Goal: Task Accomplishment & Management: Complete application form

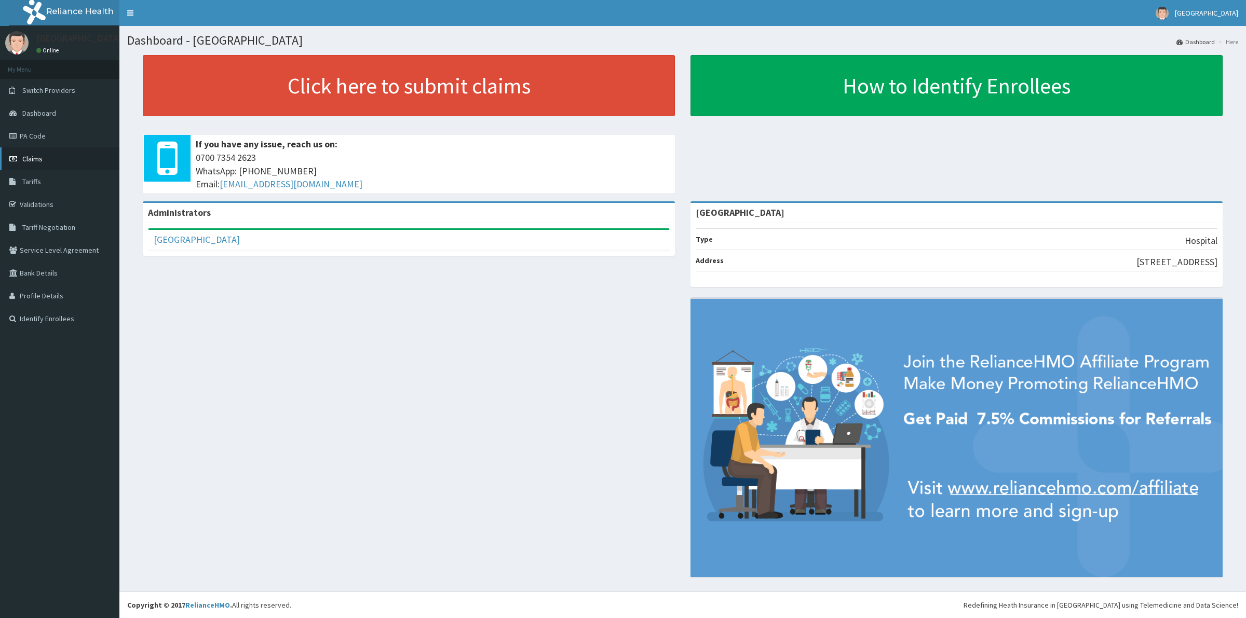
click at [74, 165] on link "Claims" at bounding box center [59, 158] width 119 height 23
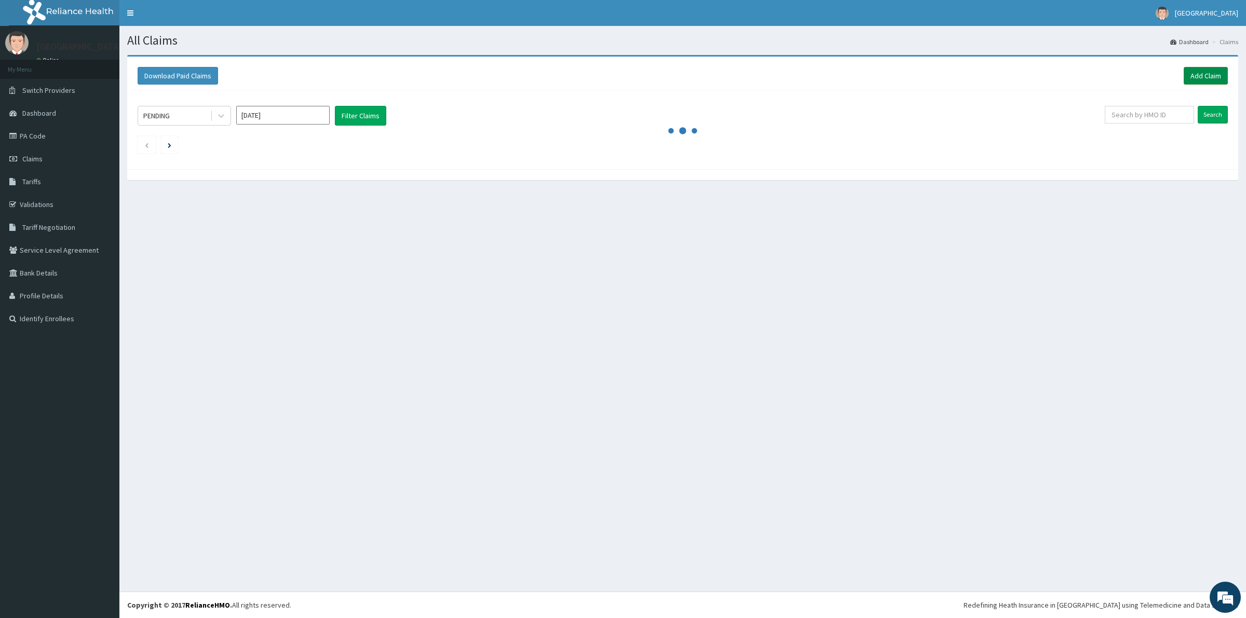
click at [1191, 78] on link "Add Claim" at bounding box center [1206, 76] width 44 height 18
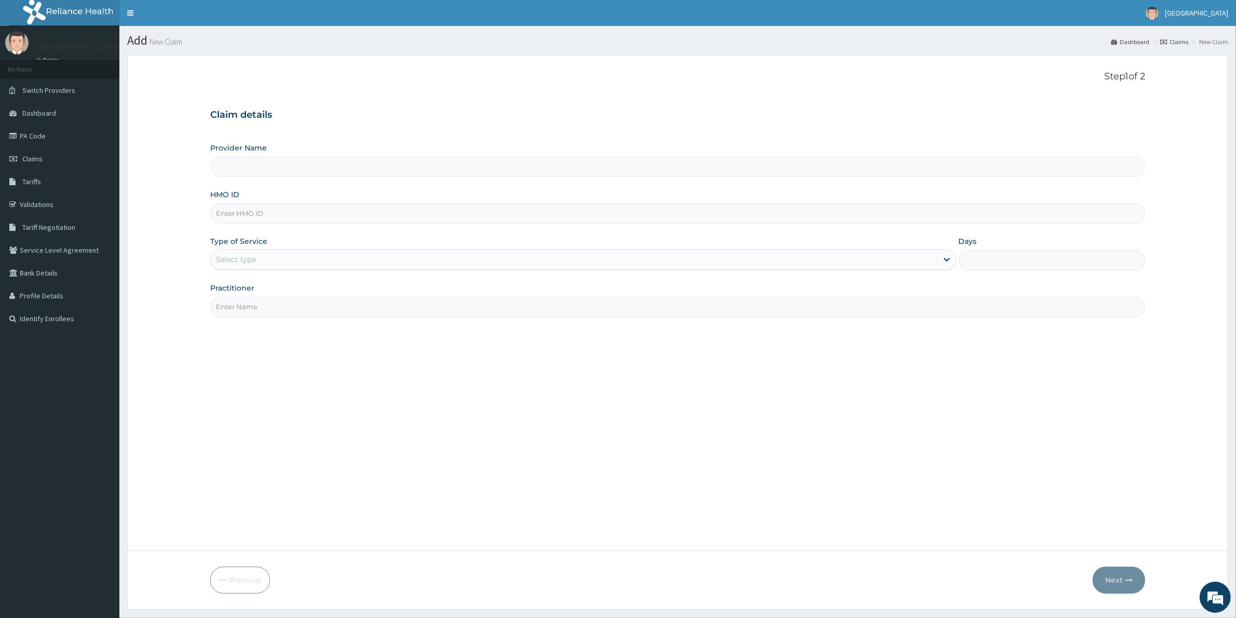
click at [237, 164] on input "Provider Name" at bounding box center [677, 167] width 935 height 20
type input "[GEOGRAPHIC_DATA]"
click at [234, 219] on input "HMO ID" at bounding box center [677, 213] width 935 height 20
paste input "EML/10026/A"
type input "EML/10026/A"
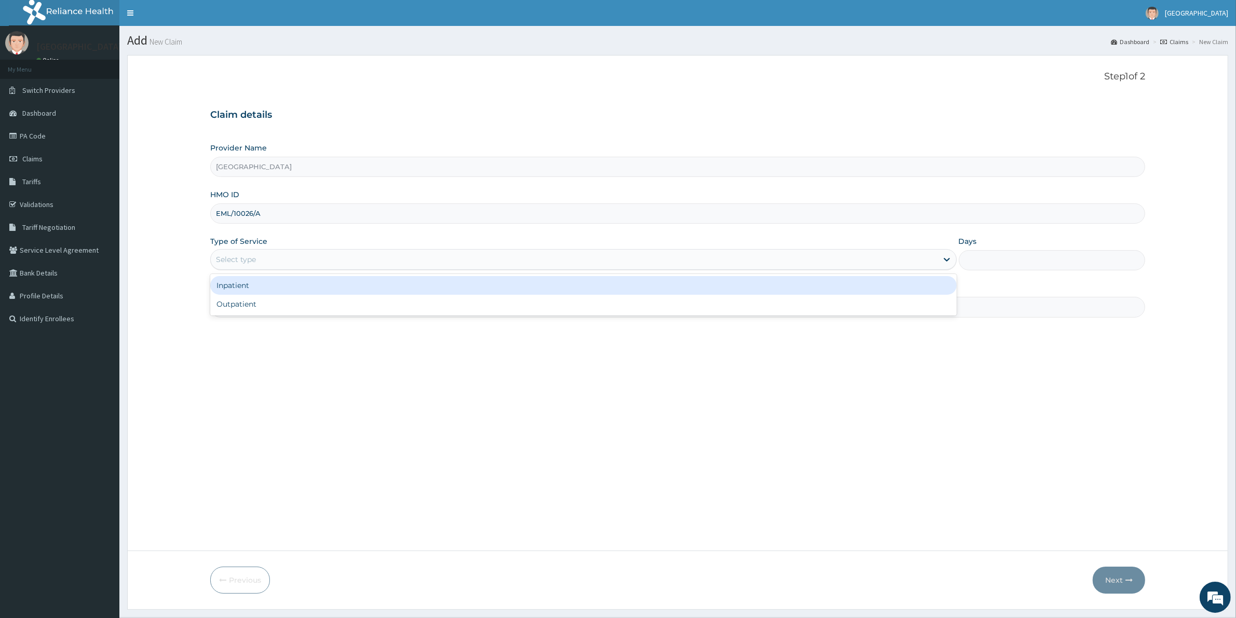
click at [252, 255] on div "Select type" at bounding box center [236, 259] width 40 height 10
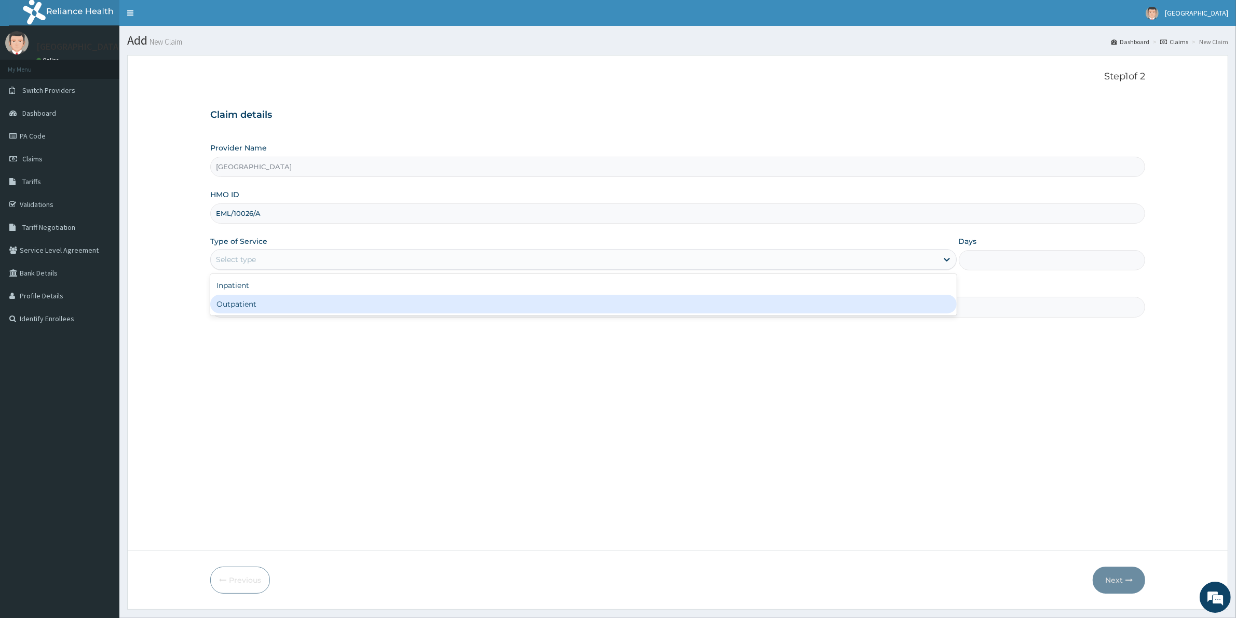
click at [248, 304] on div "Outpatient" at bounding box center [583, 304] width 746 height 19
type input "1"
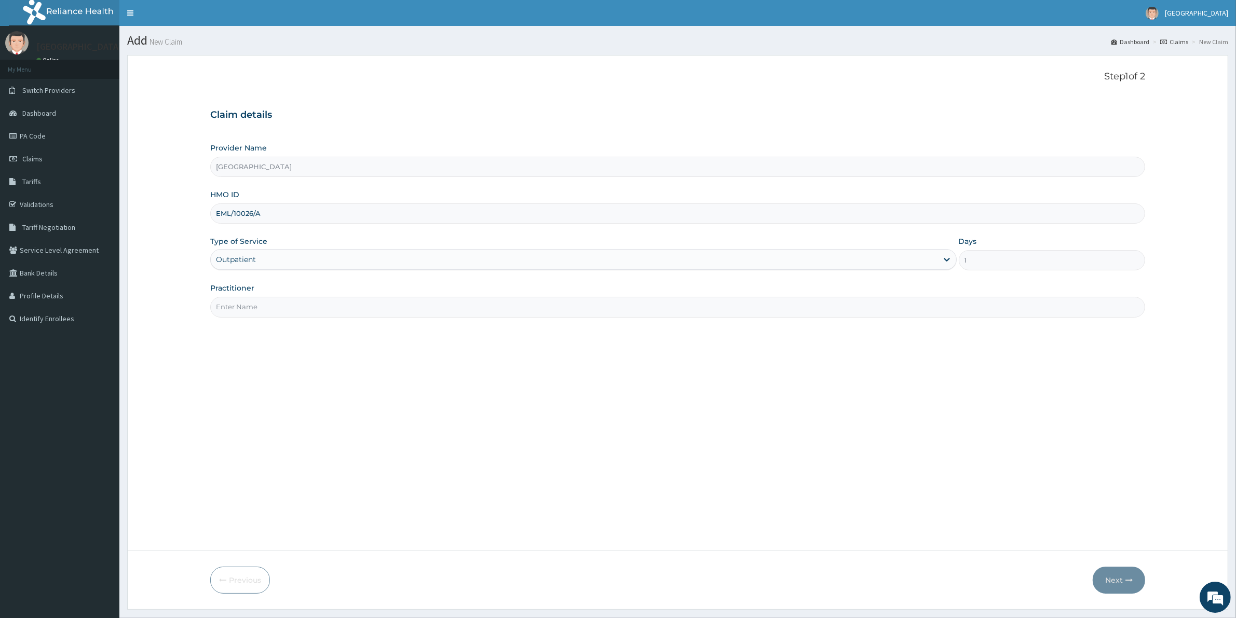
click at [247, 305] on input "Practitioner" at bounding box center [677, 307] width 935 height 20
type input "[PERSON_NAME]"
click at [1112, 580] on button "Next" at bounding box center [1119, 580] width 52 height 27
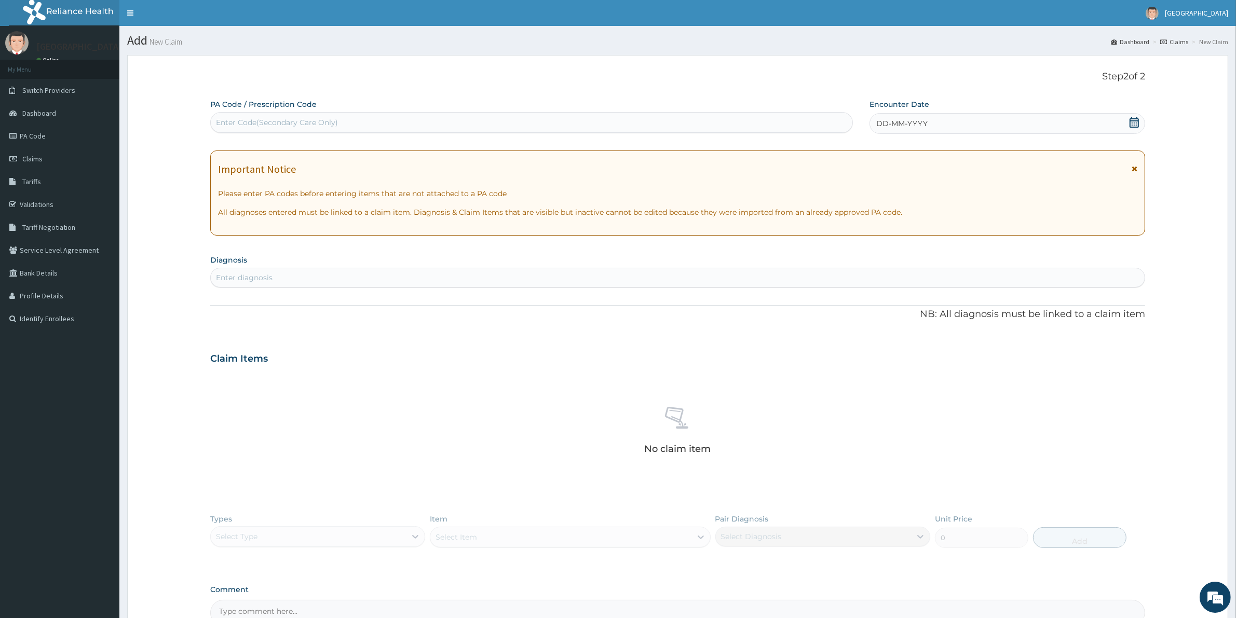
click at [900, 123] on span "DD-MM-YYYY" at bounding box center [901, 123] width 51 height 10
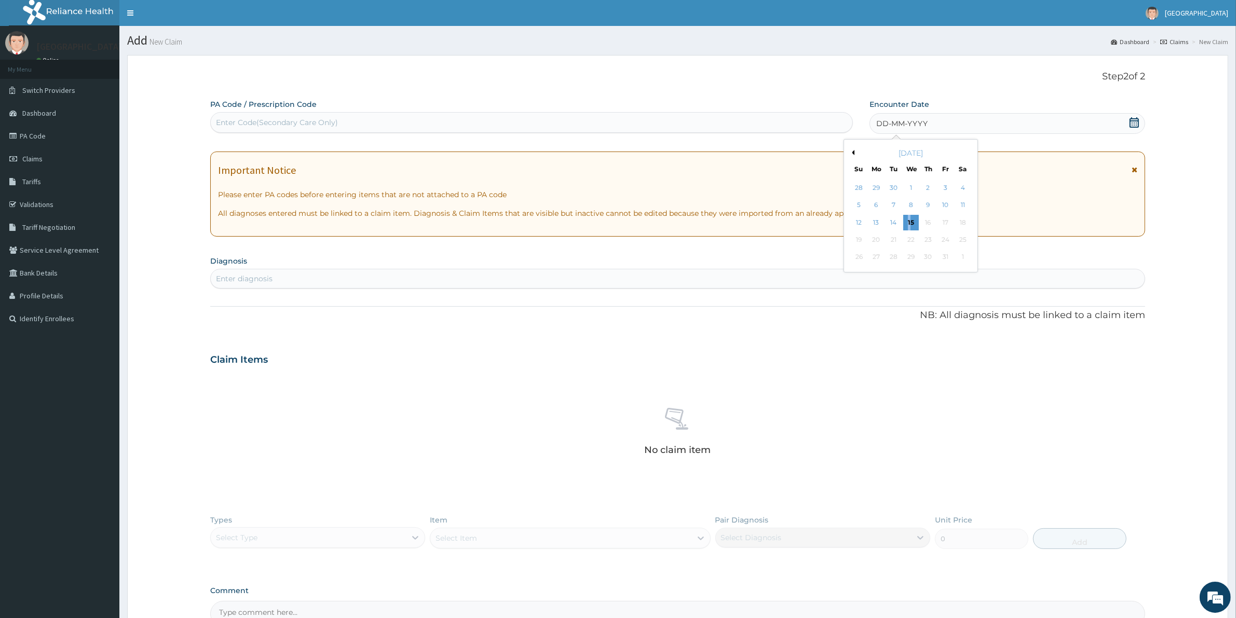
drag, startPoint x: 909, startPoint y: 224, endPoint x: 906, endPoint y: 234, distance: 10.2
click at [907, 224] on div "15" at bounding box center [911, 223] width 16 height 16
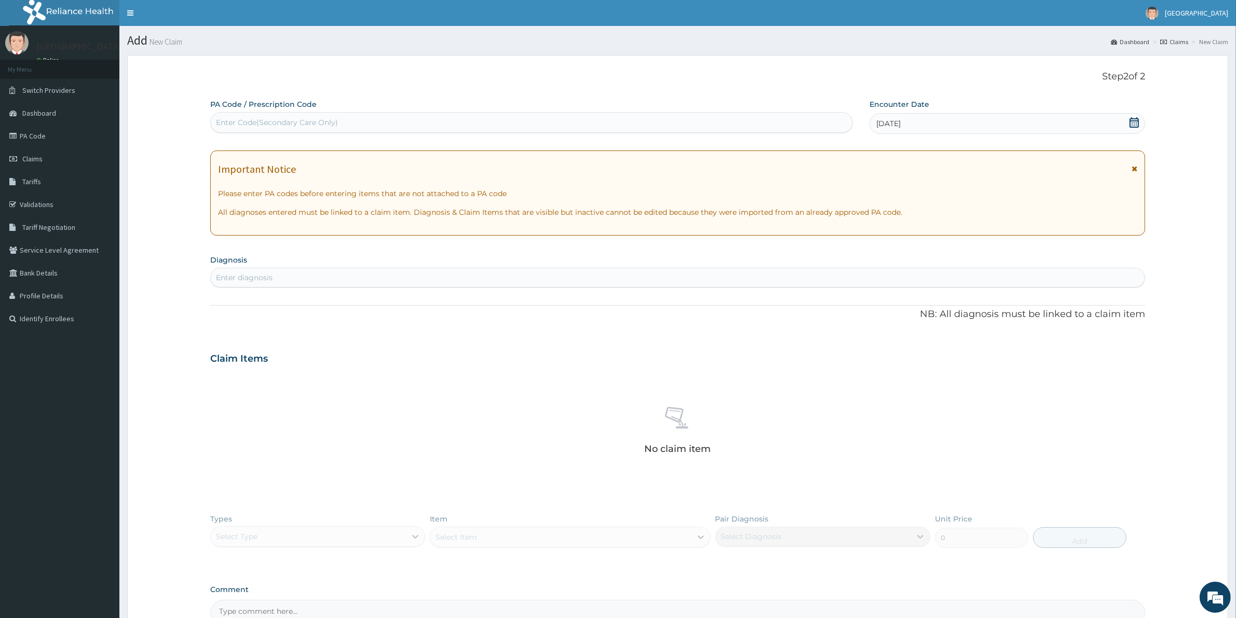
click at [933, 122] on div "[DATE]" at bounding box center [1007, 123] width 276 height 21
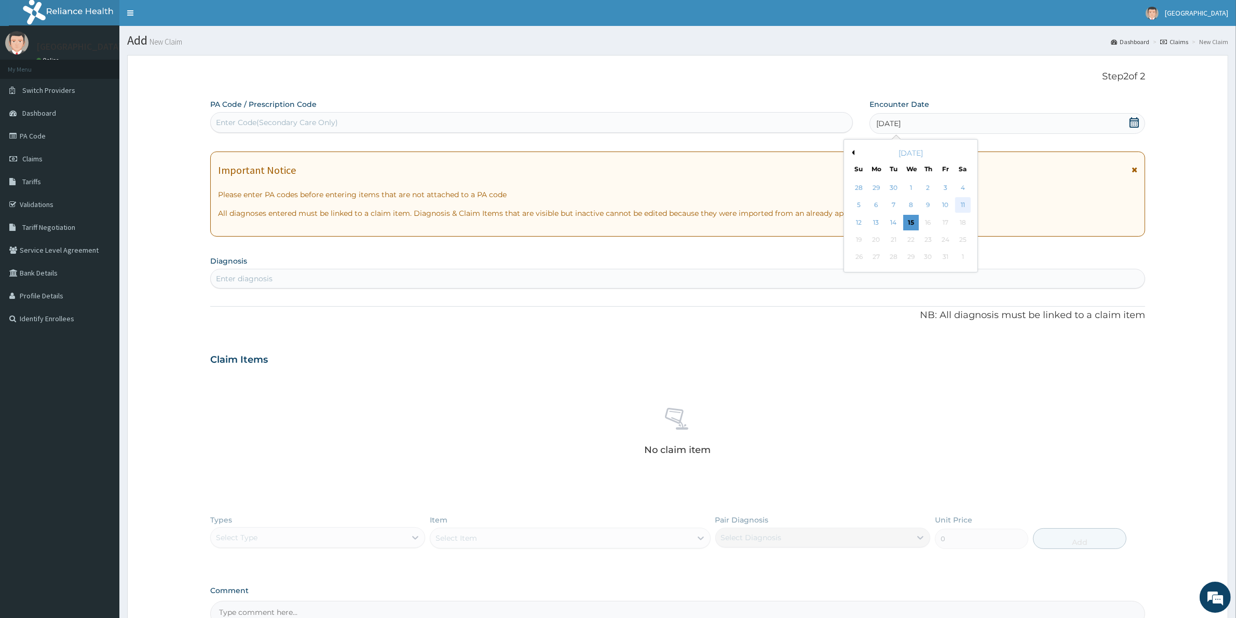
click at [961, 204] on div "11" at bounding box center [963, 206] width 16 height 16
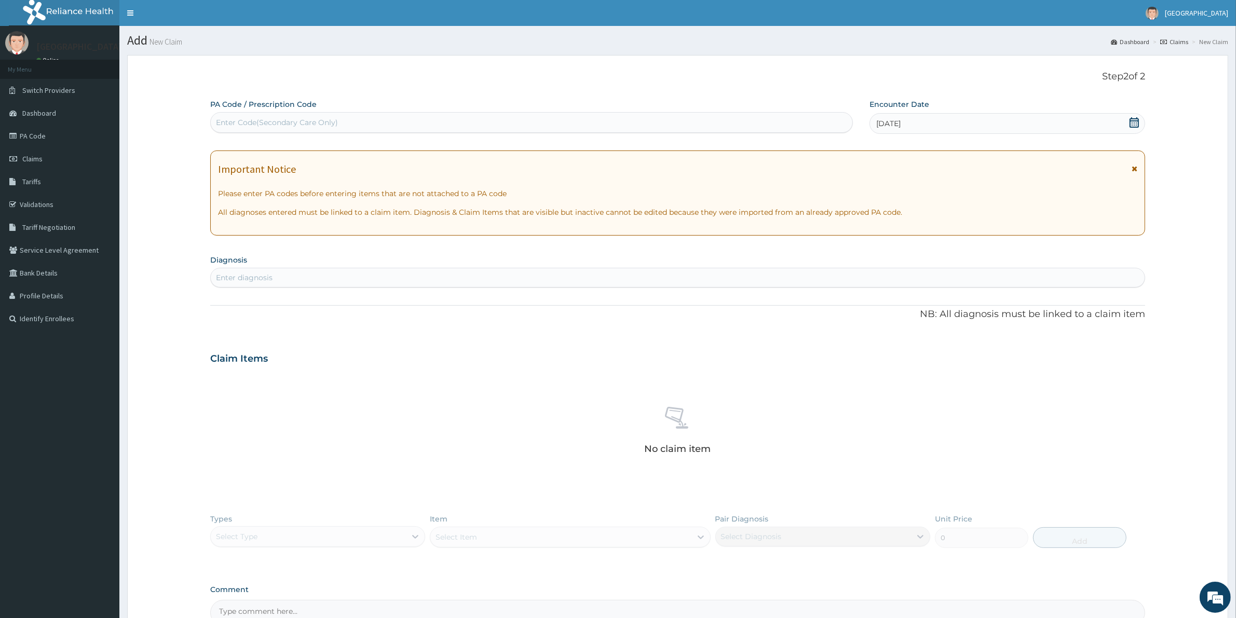
click at [501, 282] on div "Enter diagnosis" at bounding box center [678, 277] width 934 height 17
type input "[MEDICAL_DATA]"
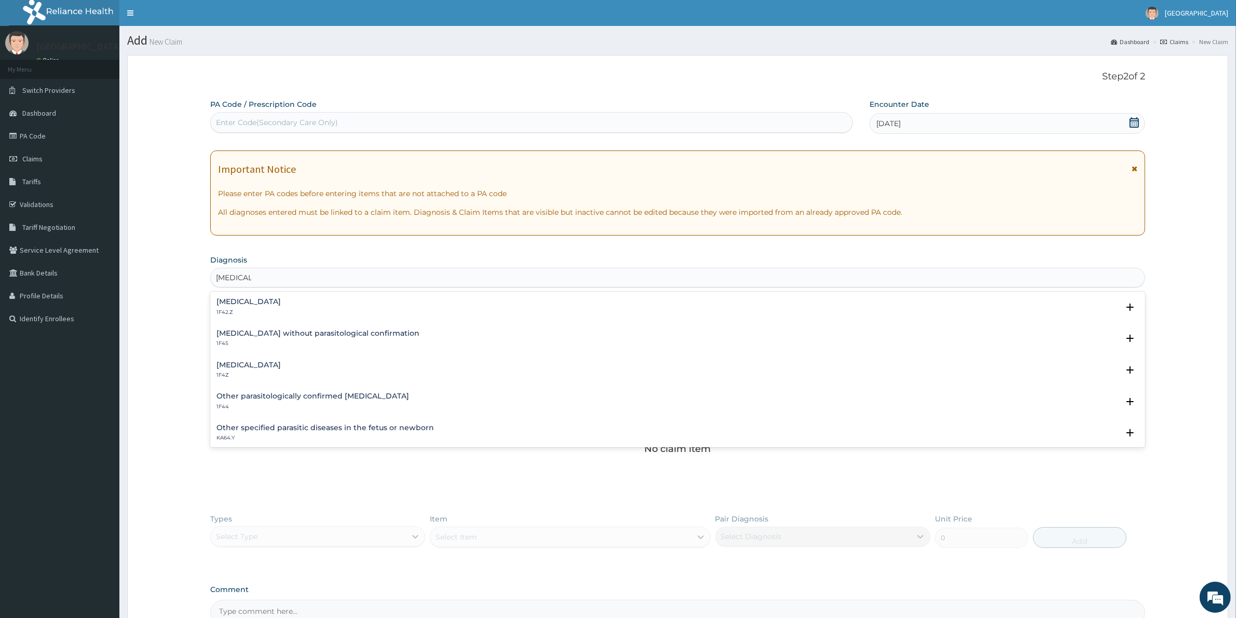
click at [265, 304] on h4 "[MEDICAL_DATA]" at bounding box center [248, 302] width 64 height 8
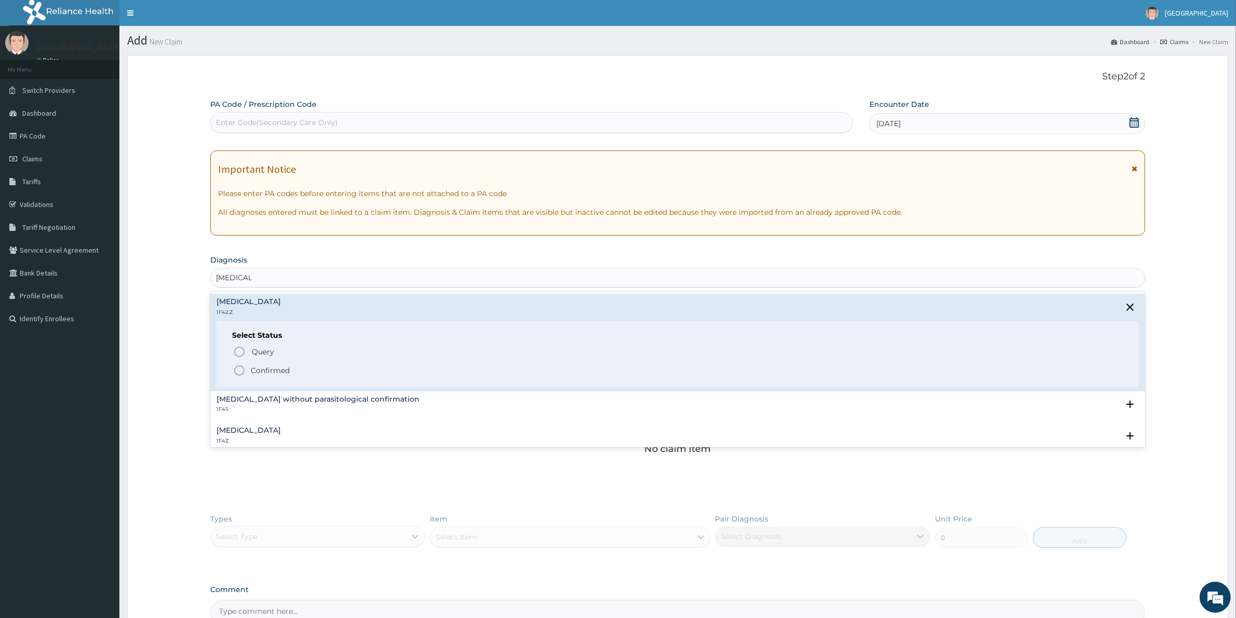
click at [258, 369] on p "Confirmed" at bounding box center [270, 370] width 39 height 10
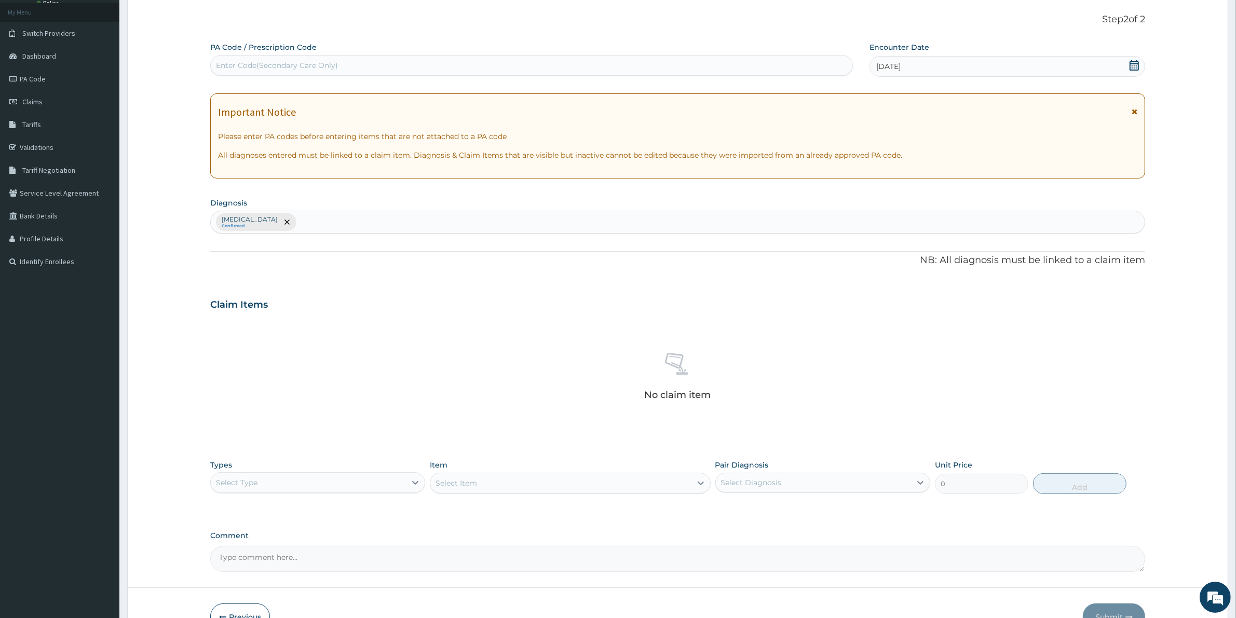
scroll to position [120, 0]
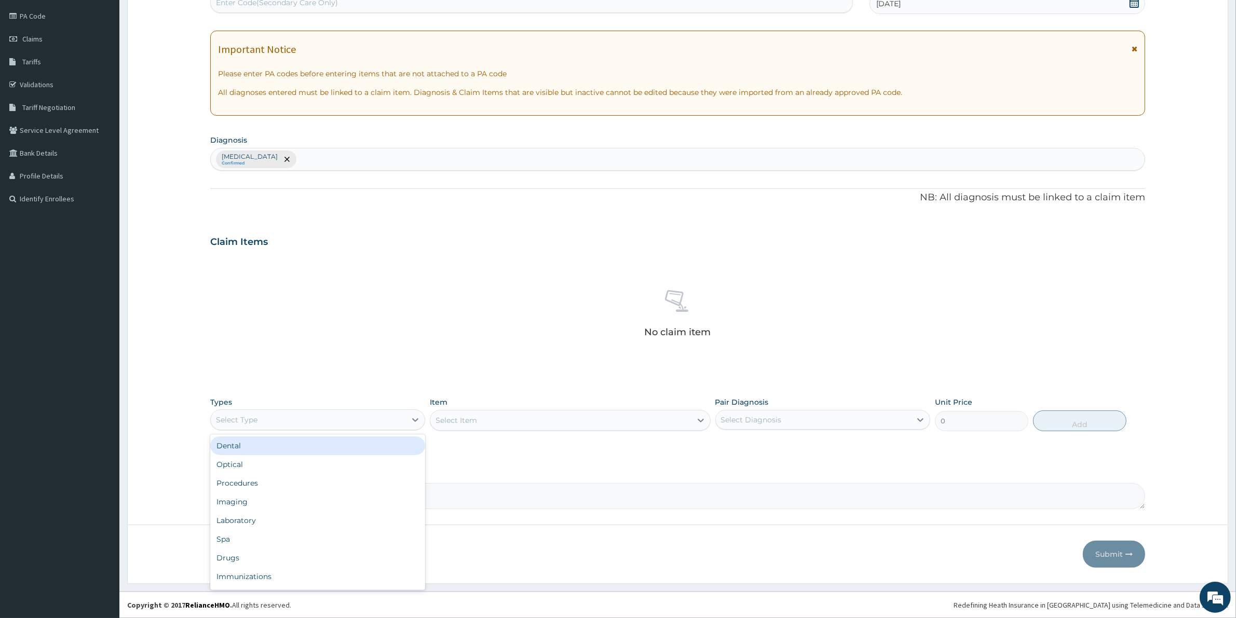
click at [265, 419] on div "Select Type" at bounding box center [308, 420] width 195 height 17
click at [263, 490] on div "Procedures" at bounding box center [317, 483] width 215 height 19
click at [501, 422] on div "Select Item" at bounding box center [570, 420] width 280 height 21
click at [416, 160] on div "[MEDICAL_DATA] Confirmed" at bounding box center [678, 159] width 934 height 22
type input "UPPER RESPIRATORY"
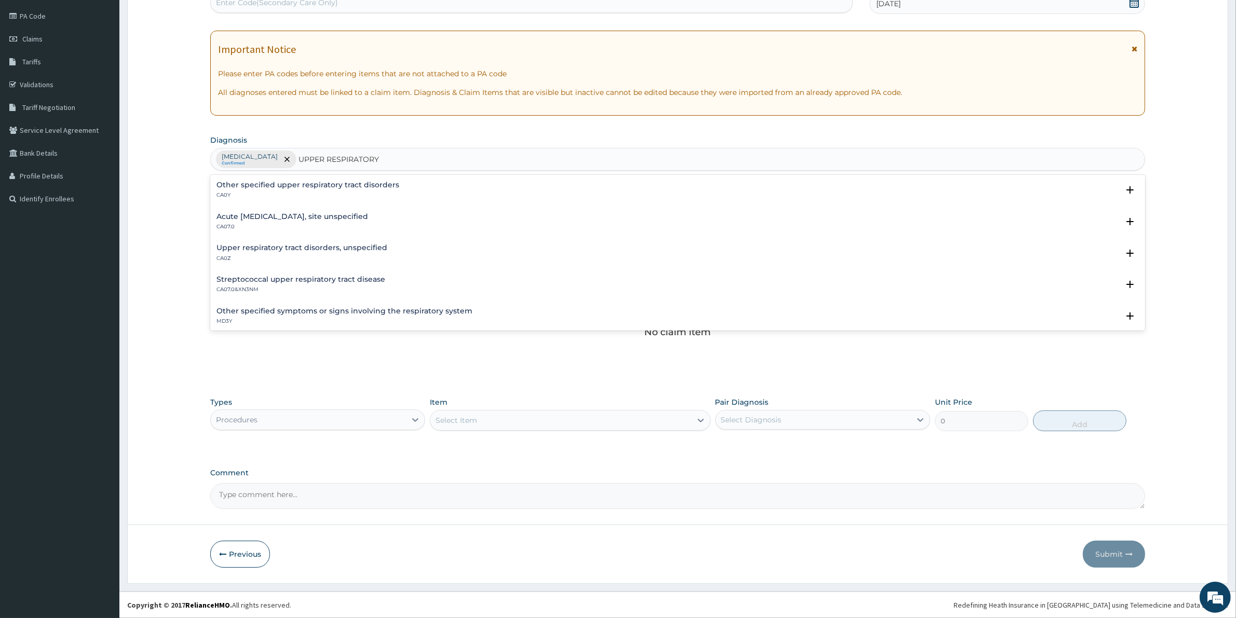
click at [338, 193] on p "CA0Y" at bounding box center [307, 195] width 183 height 7
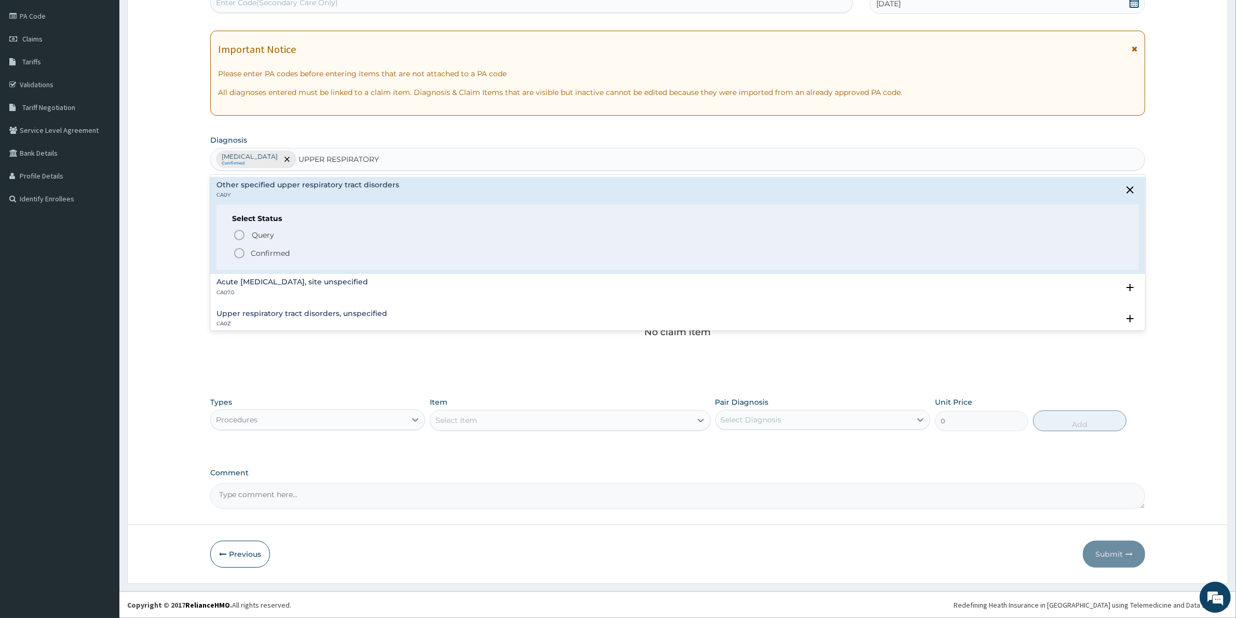
click at [278, 253] on p "Confirmed" at bounding box center [270, 253] width 39 height 10
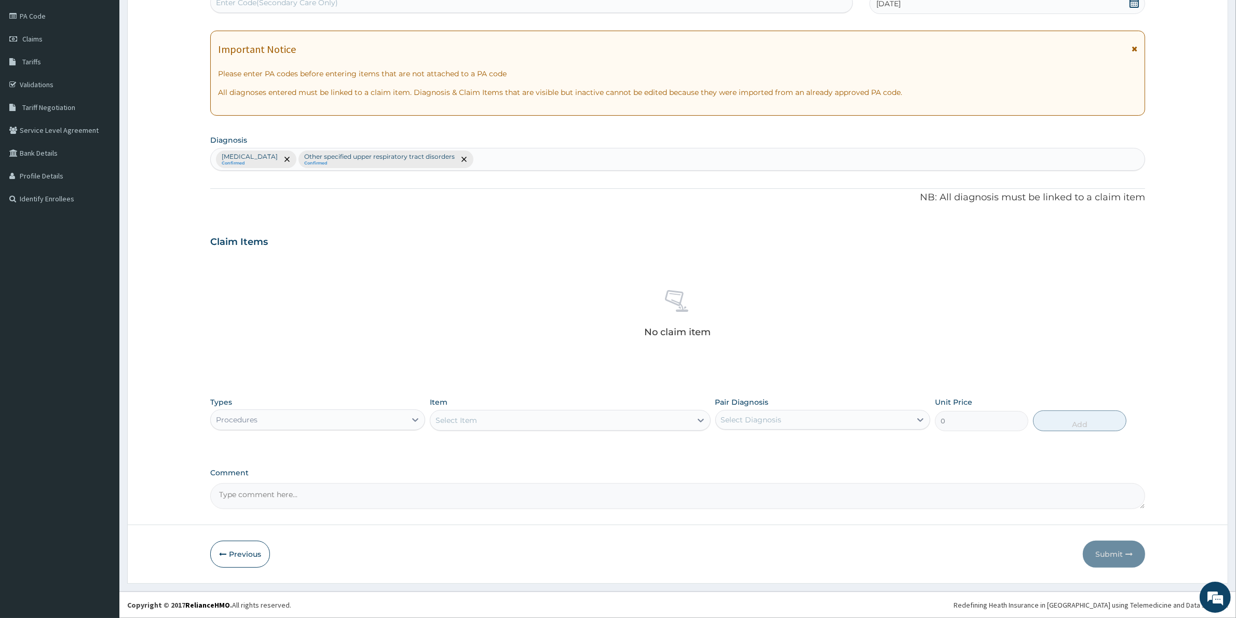
click at [453, 408] on div "Item Select Item" at bounding box center [570, 414] width 280 height 34
click at [458, 419] on div "Select Item" at bounding box center [457, 420] width 42 height 10
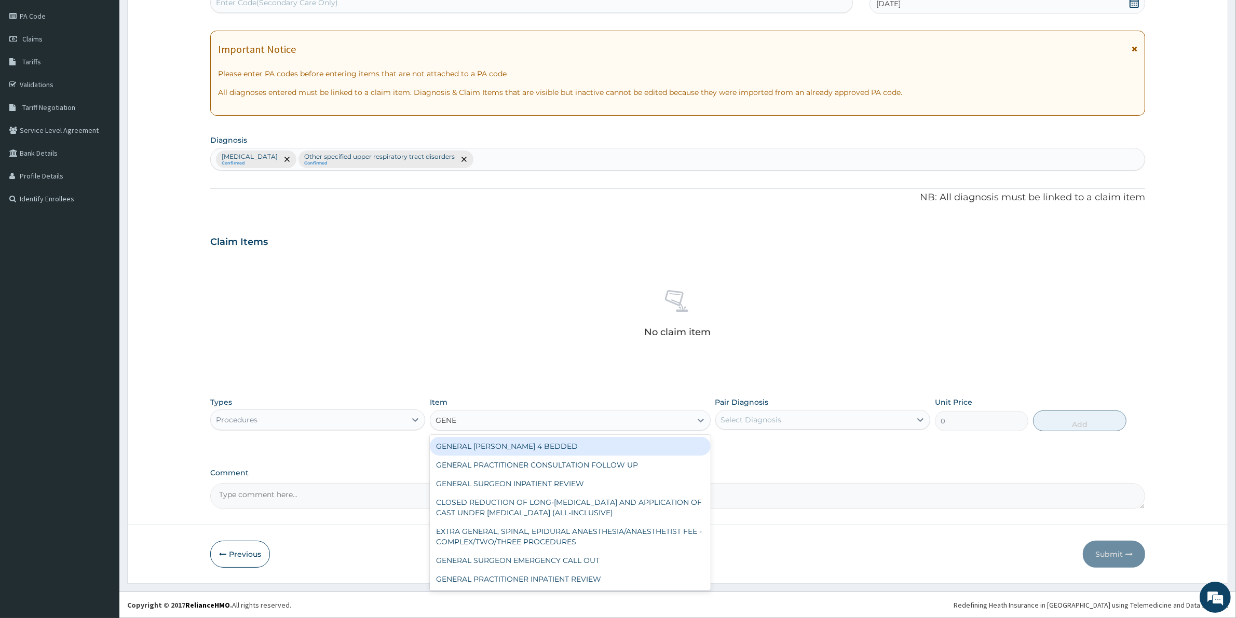
type input "GENER"
click at [526, 464] on div "GENERAL PRACTITIONER CONSULTATION FOLLOW UP" at bounding box center [570, 465] width 280 height 19
type input "1875"
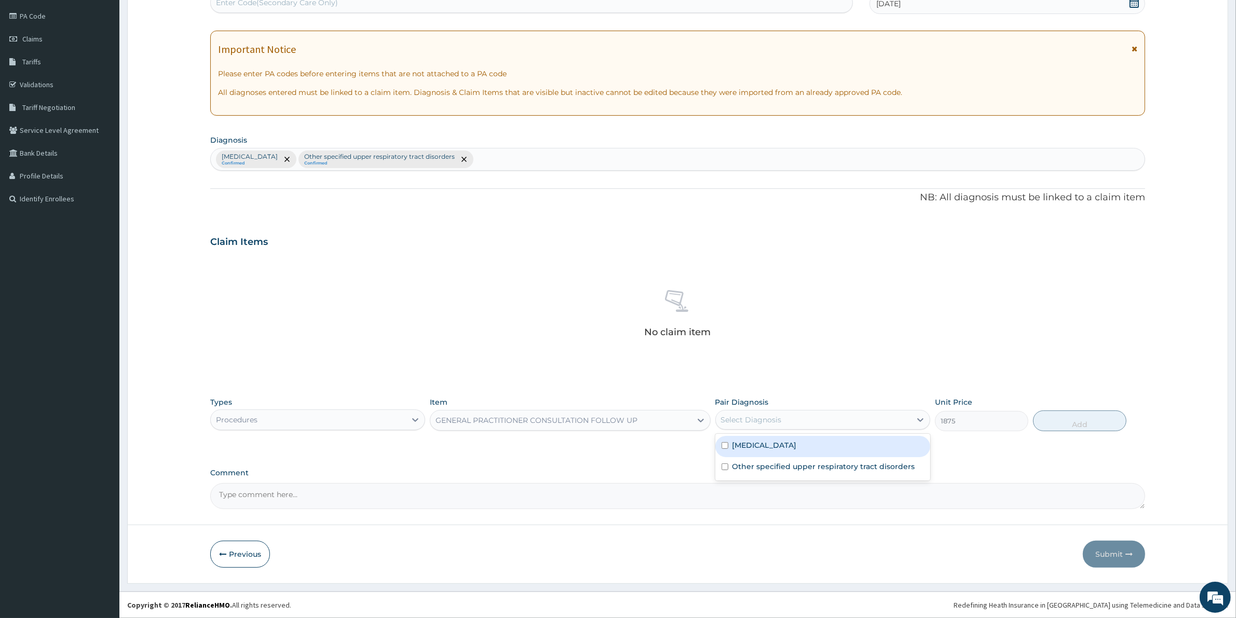
click at [811, 426] on div "Select Diagnosis" at bounding box center [813, 420] width 195 height 17
click at [811, 471] on label "Other specified upper respiratory tract disorders" at bounding box center [823, 466] width 183 height 10
checkbox input "true"
click at [1073, 425] on button "Add" at bounding box center [1079, 421] width 93 height 21
type input "0"
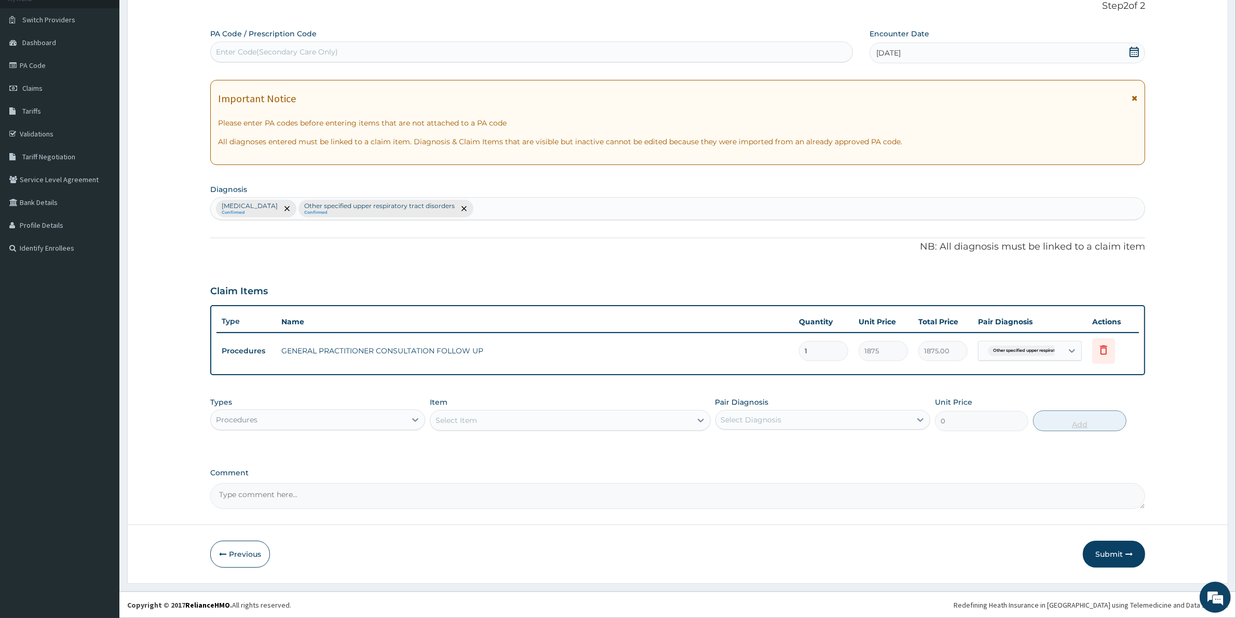
scroll to position [70, 0]
click at [362, 419] on div "Procedures" at bounding box center [308, 420] width 195 height 17
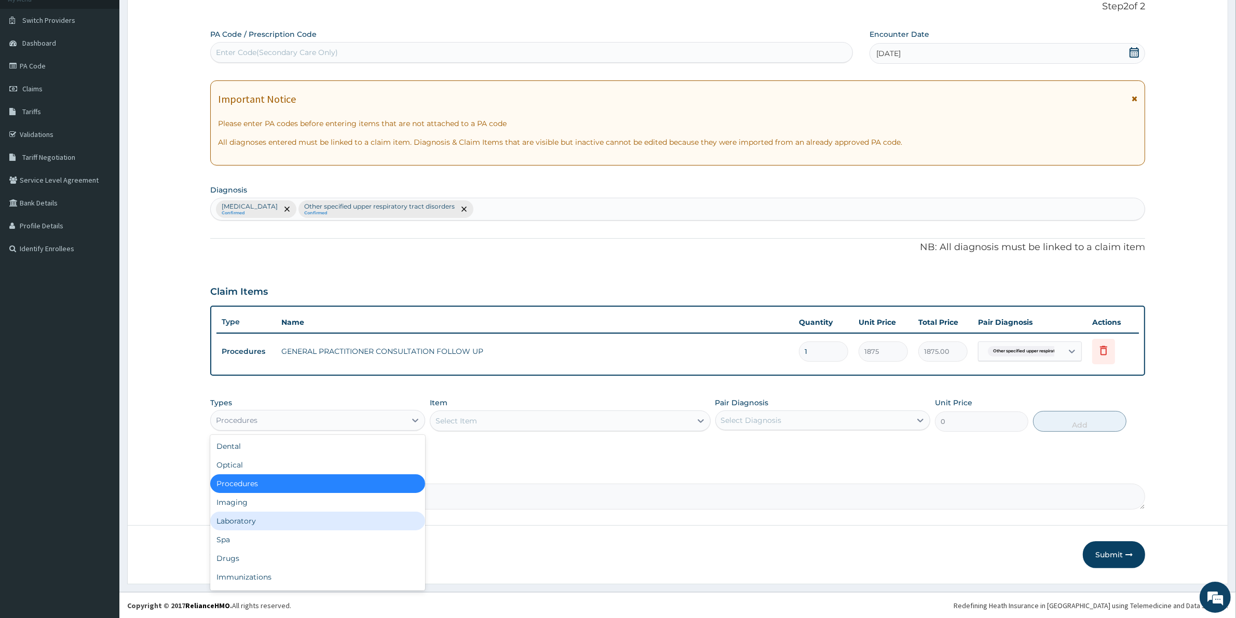
click at [289, 525] on div "Laboratory" at bounding box center [317, 521] width 215 height 19
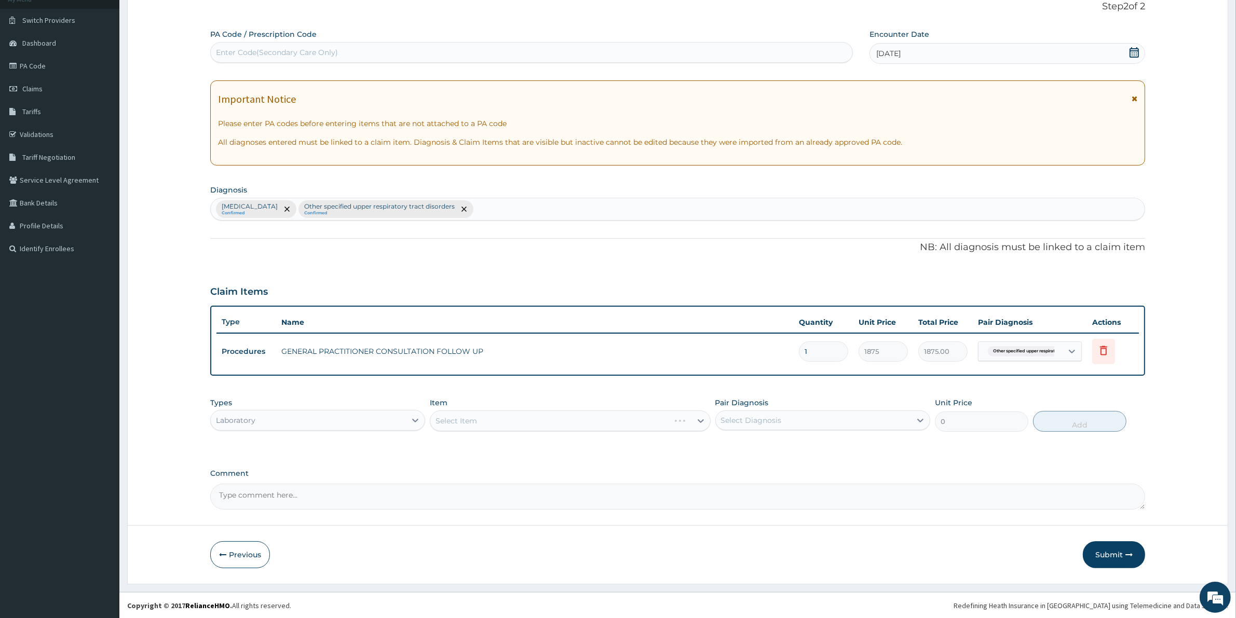
click at [458, 422] on div "Select Item" at bounding box center [570, 421] width 280 height 21
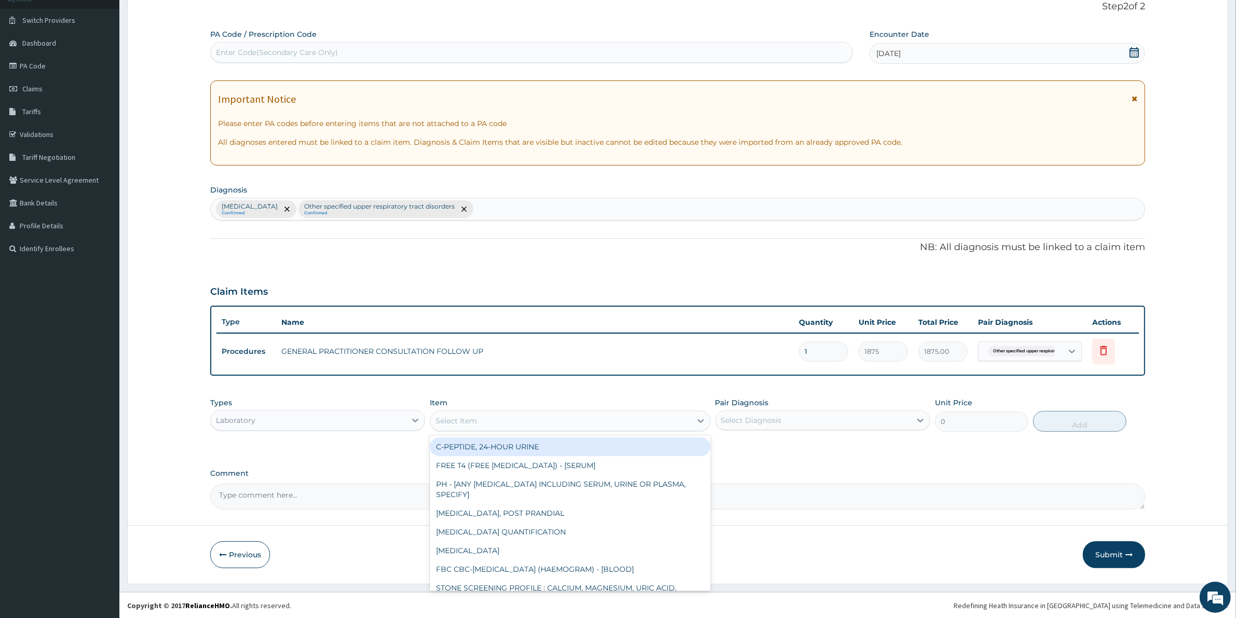
click at [458, 423] on div "Select Item" at bounding box center [457, 421] width 42 height 10
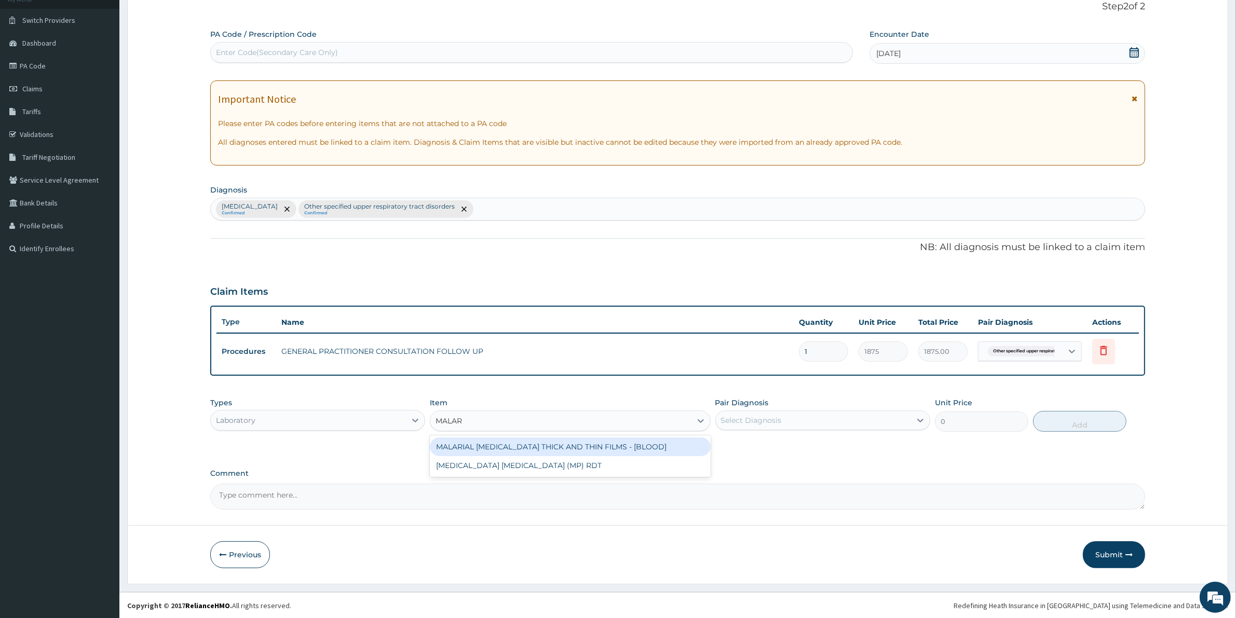
type input "MALARI"
click at [538, 445] on div "MALARIAL [MEDICAL_DATA] THICK AND THIN FILMS - [BLOOD]" at bounding box center [570, 447] width 280 height 19
type input "2187.5"
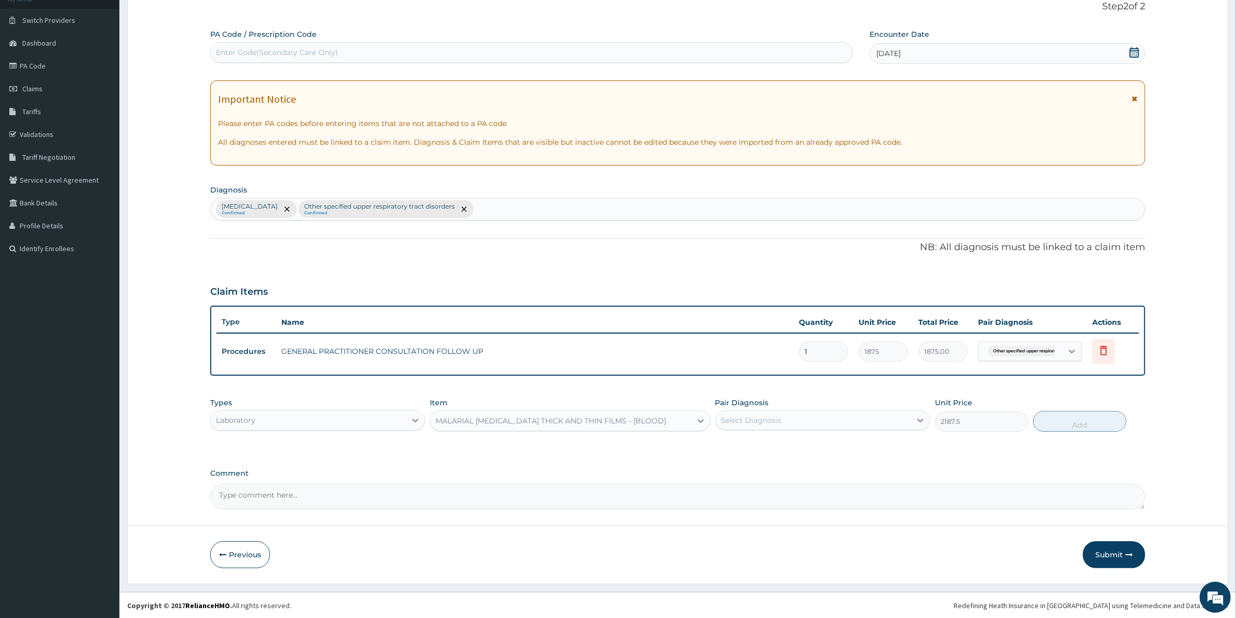
click at [788, 416] on div "Select Diagnosis" at bounding box center [813, 420] width 195 height 17
drag, startPoint x: 833, startPoint y: 455, endPoint x: 883, endPoint y: 452, distance: 49.9
click at [797, 451] on label "[MEDICAL_DATA]" at bounding box center [764, 446] width 64 height 10
checkbox input "true"
click at [1044, 424] on button "Add" at bounding box center [1079, 421] width 93 height 21
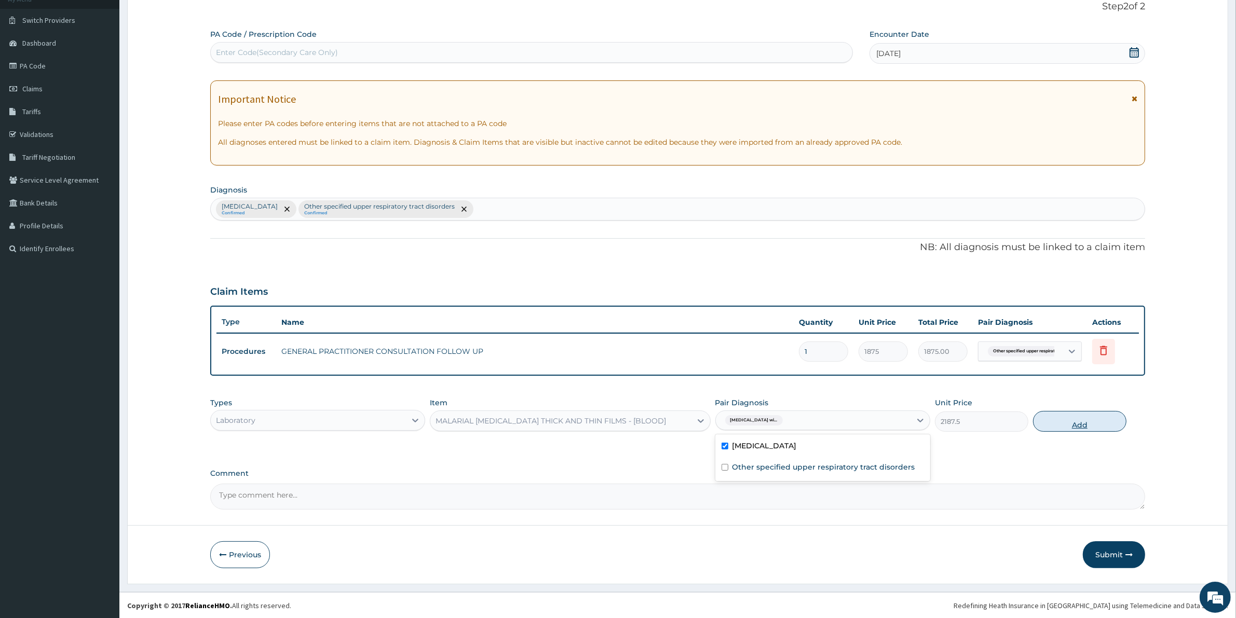
type input "0"
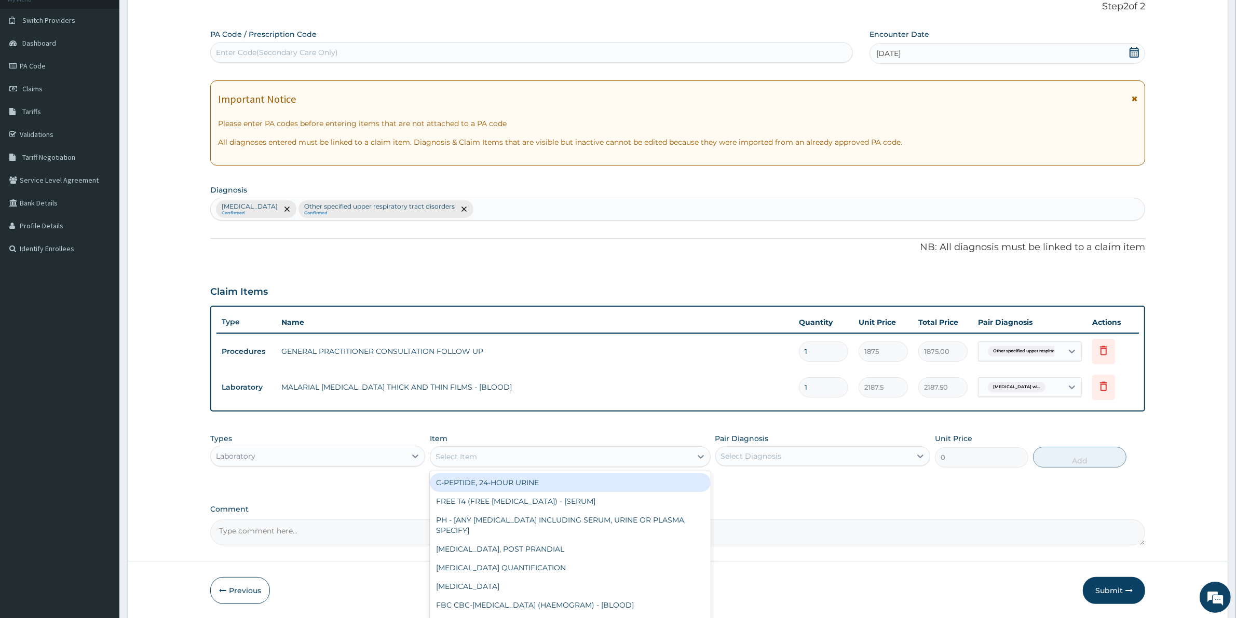
click at [518, 453] on div "Select Item" at bounding box center [560, 457] width 261 height 17
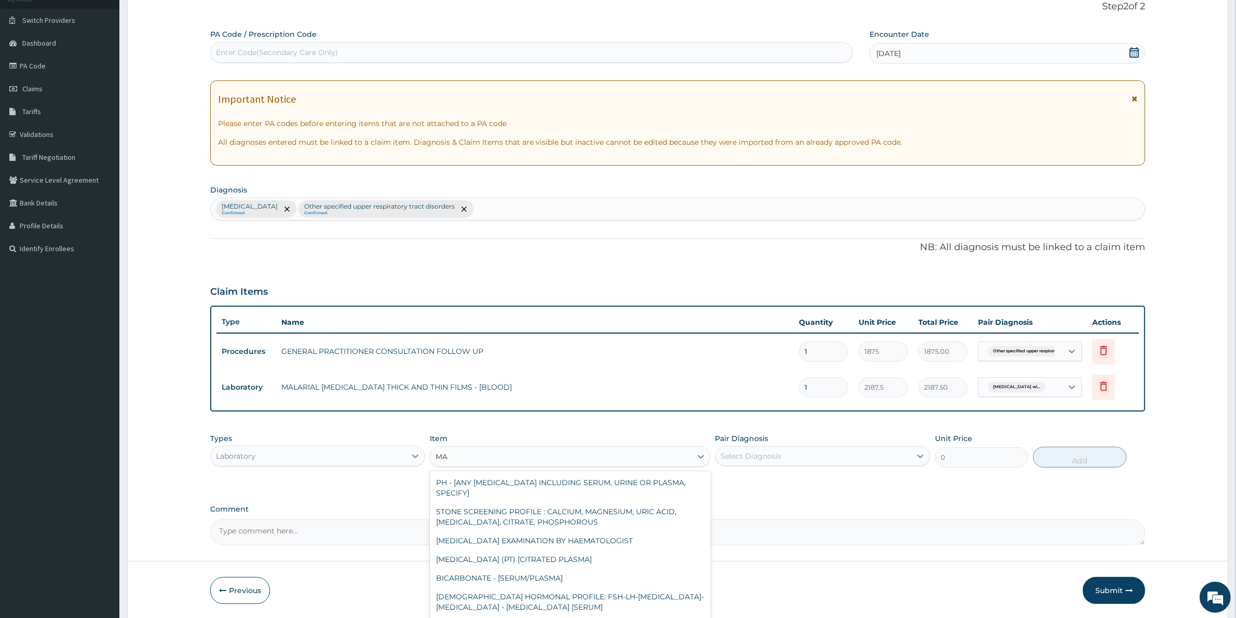
type input "M"
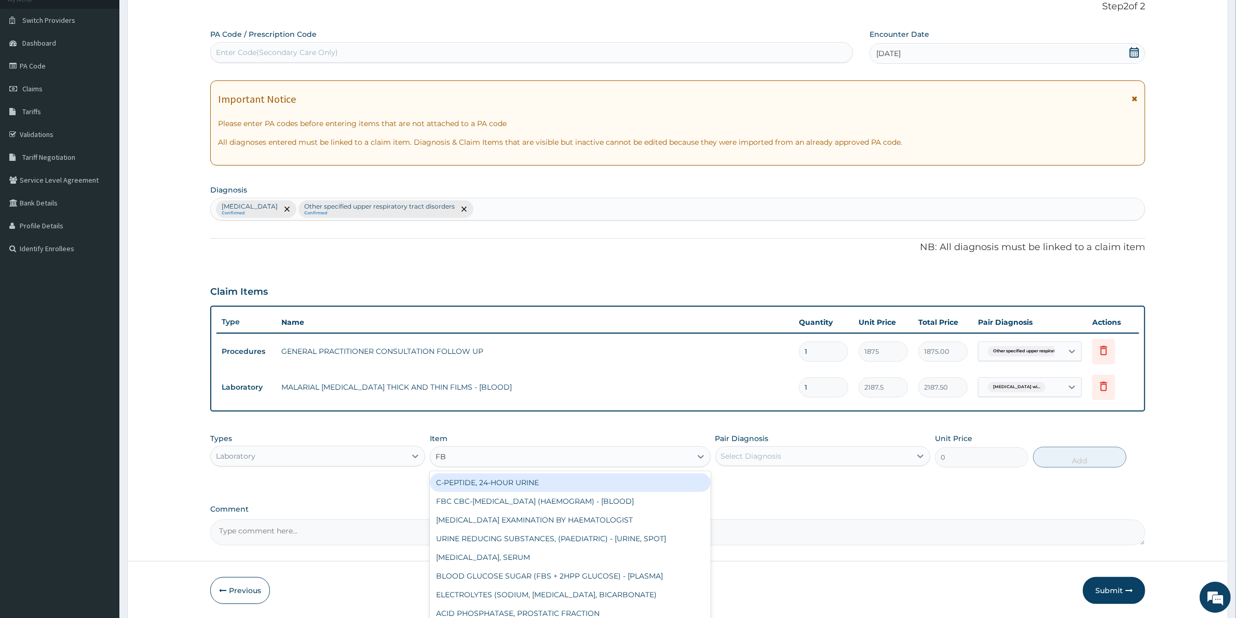
type input "FBC"
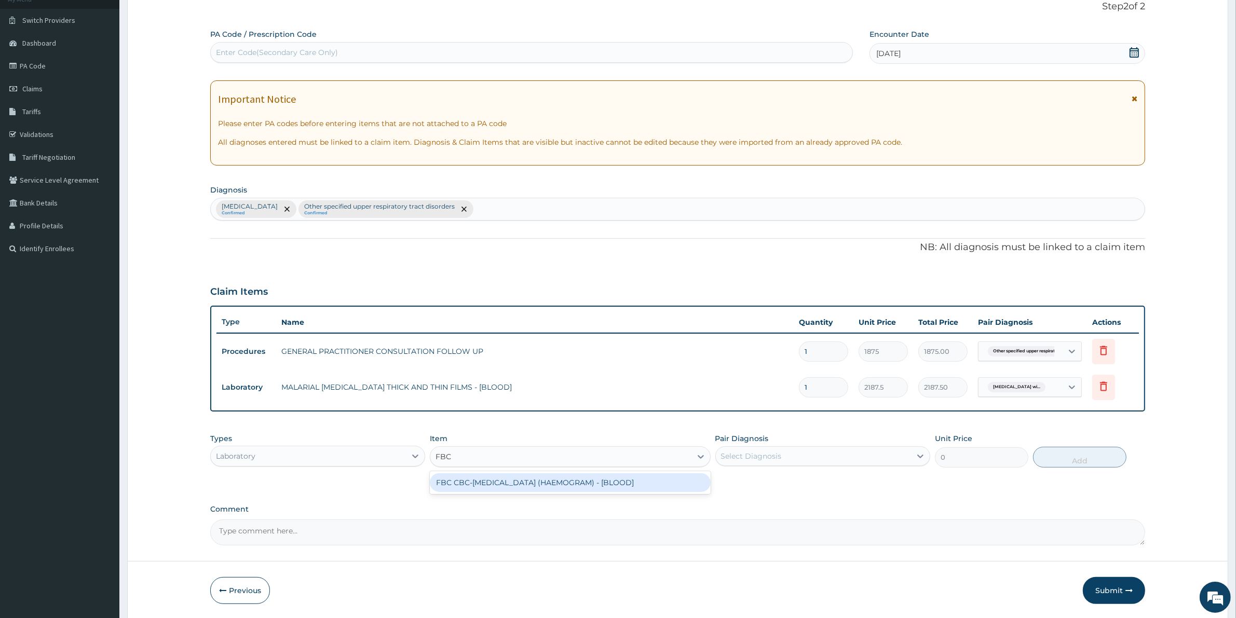
click at [567, 482] on div "FBC CBC-[MEDICAL_DATA] (HAEMOGRAM) - [BLOOD]" at bounding box center [570, 482] width 280 height 19
type input "5000"
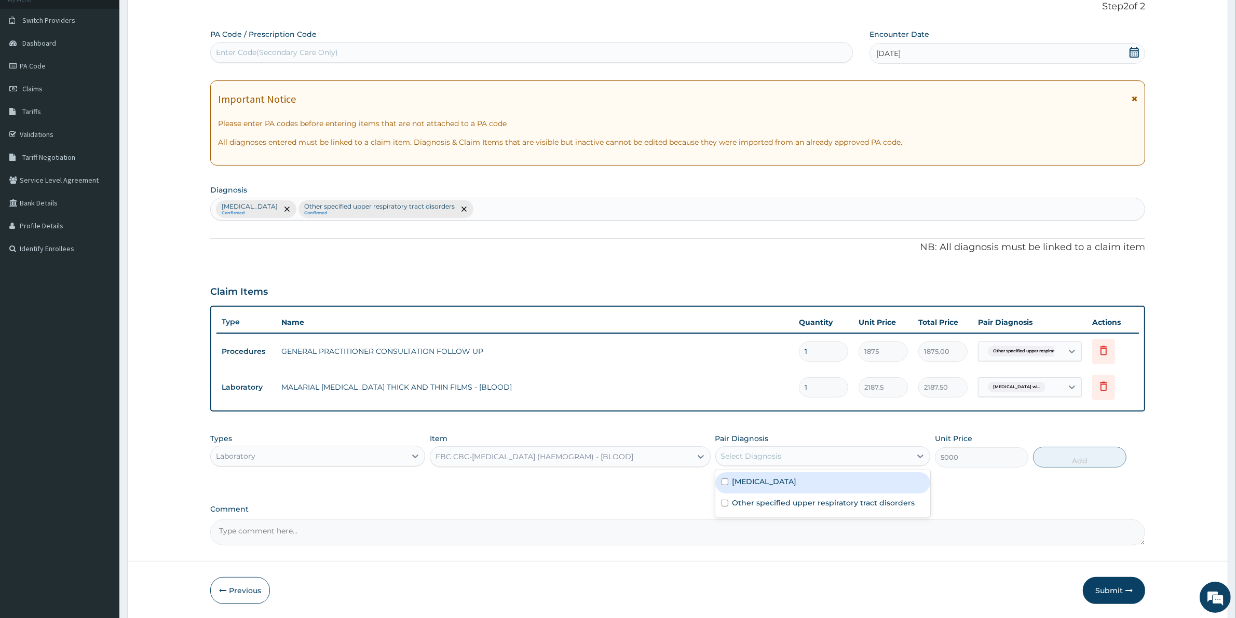
drag, startPoint x: 744, startPoint y: 452, endPoint x: 756, endPoint y: 473, distance: 24.7
click at [746, 455] on div "Select Diagnosis" at bounding box center [751, 456] width 61 height 10
drag, startPoint x: 751, startPoint y: 520, endPoint x: 758, endPoint y: 526, distance: 9.6
click at [753, 515] on div "Other specified upper respiratory tract disorders" at bounding box center [822, 504] width 215 height 21
checkbox input "true"
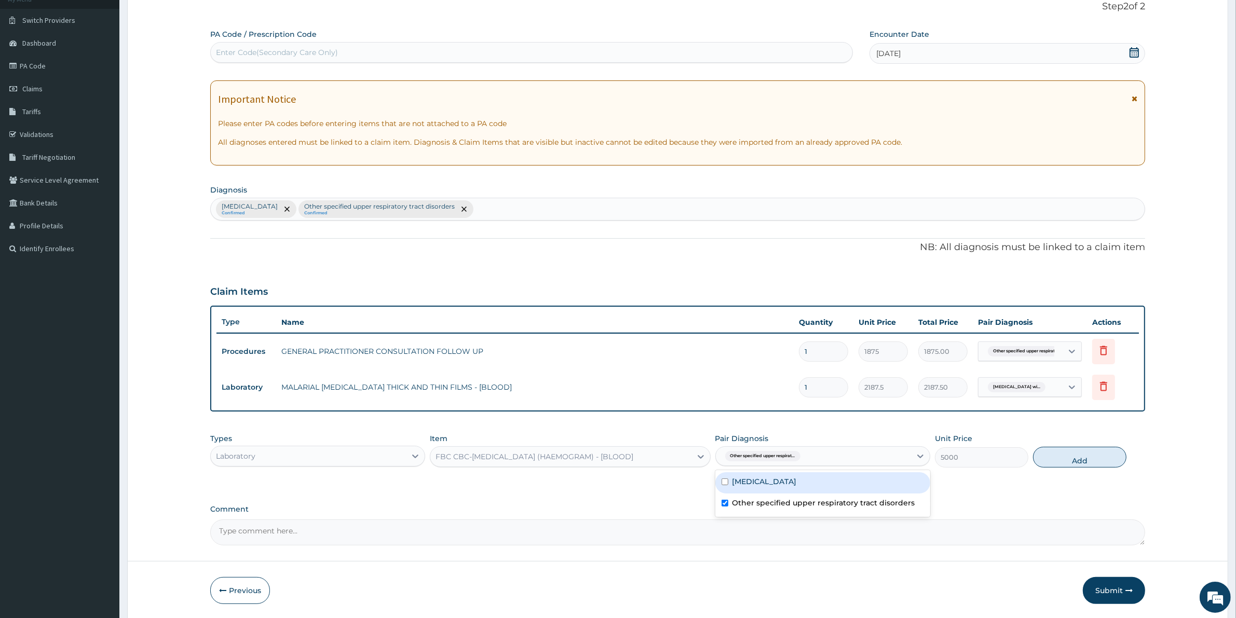
click at [1070, 459] on button "Add" at bounding box center [1079, 457] width 93 height 21
type input "0"
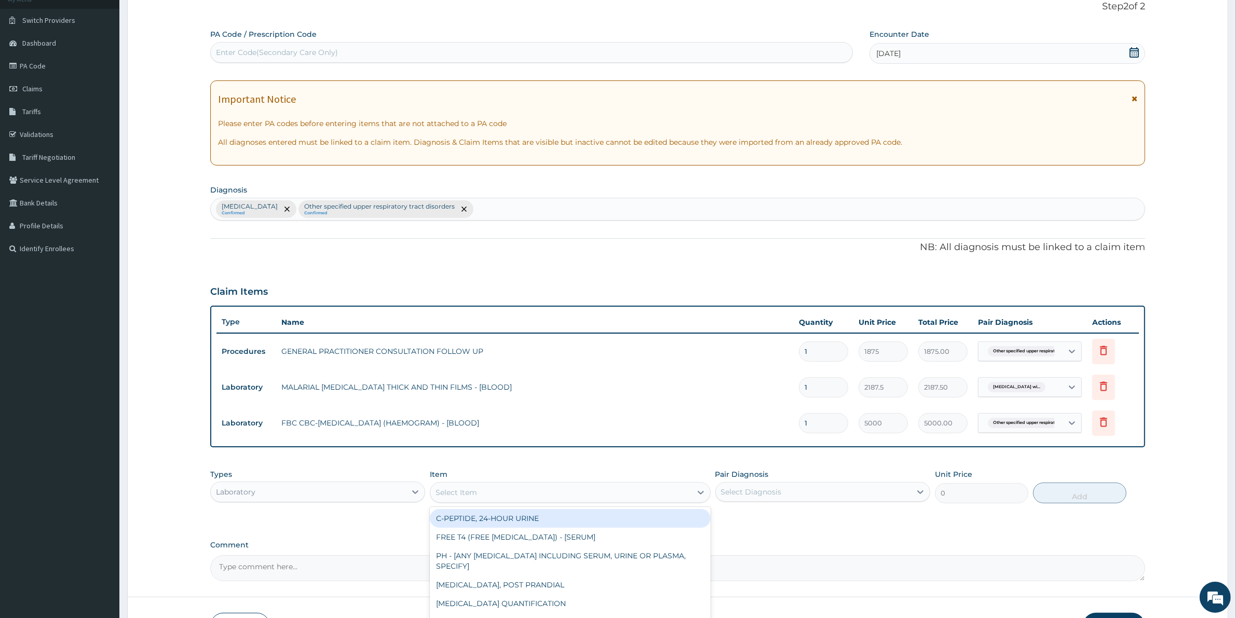
click at [547, 497] on div "Select Item" at bounding box center [560, 492] width 261 height 17
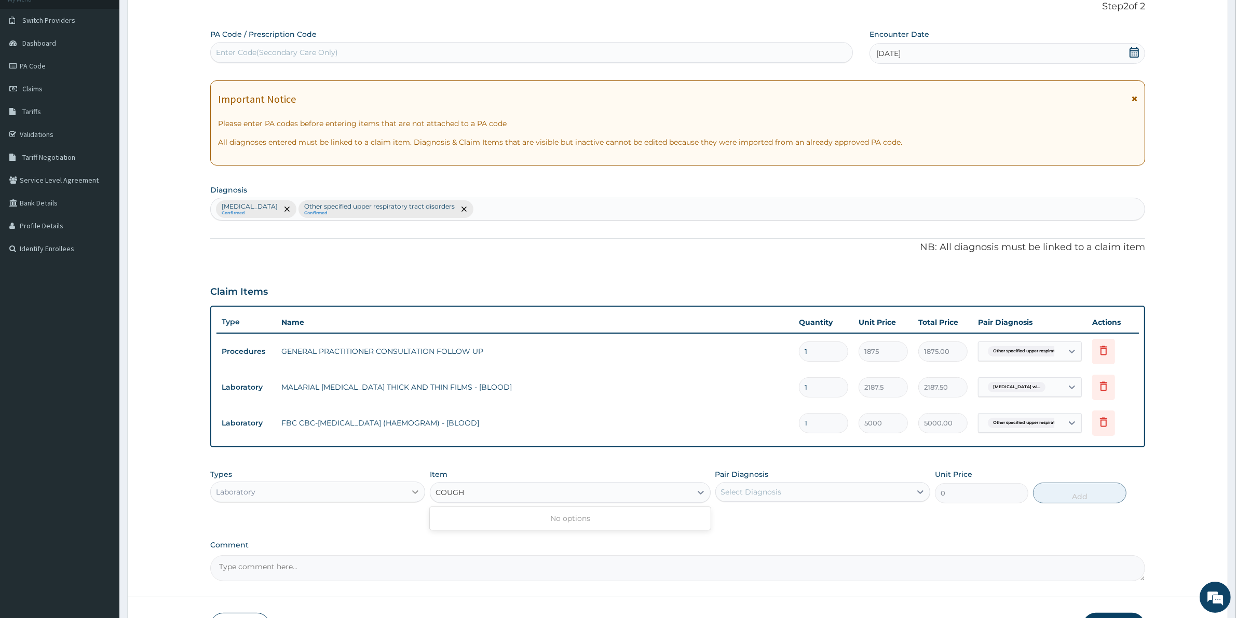
type input "COUGH"
click at [416, 495] on icon at bounding box center [415, 492] width 10 height 10
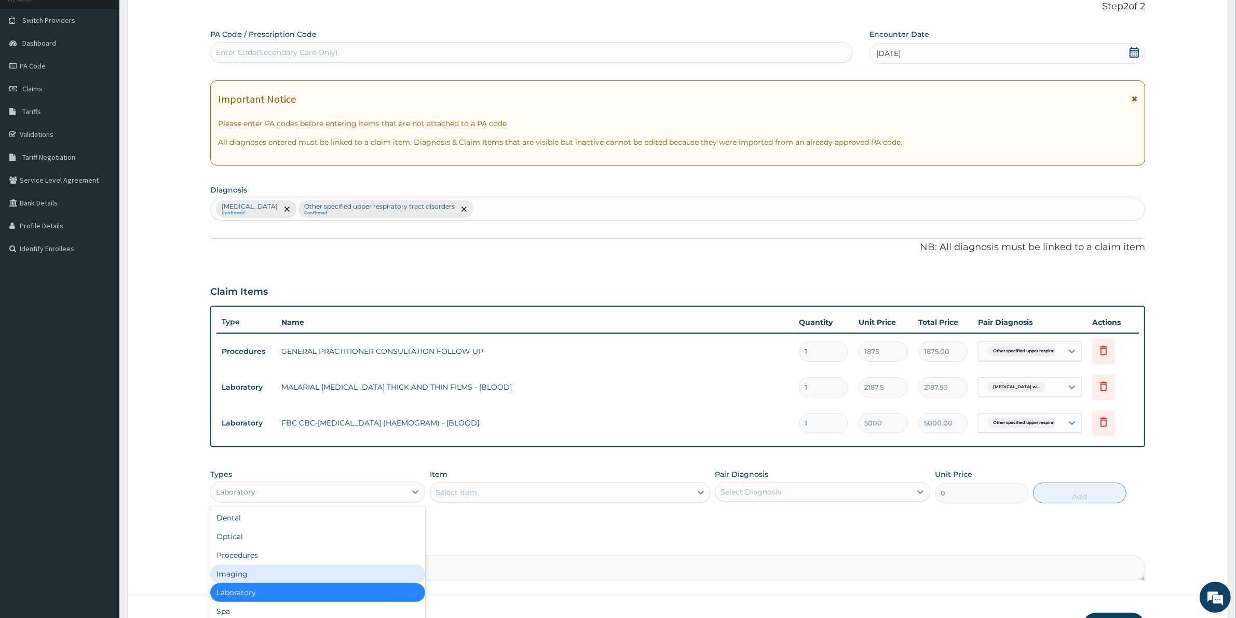
scroll to position [35, 0]
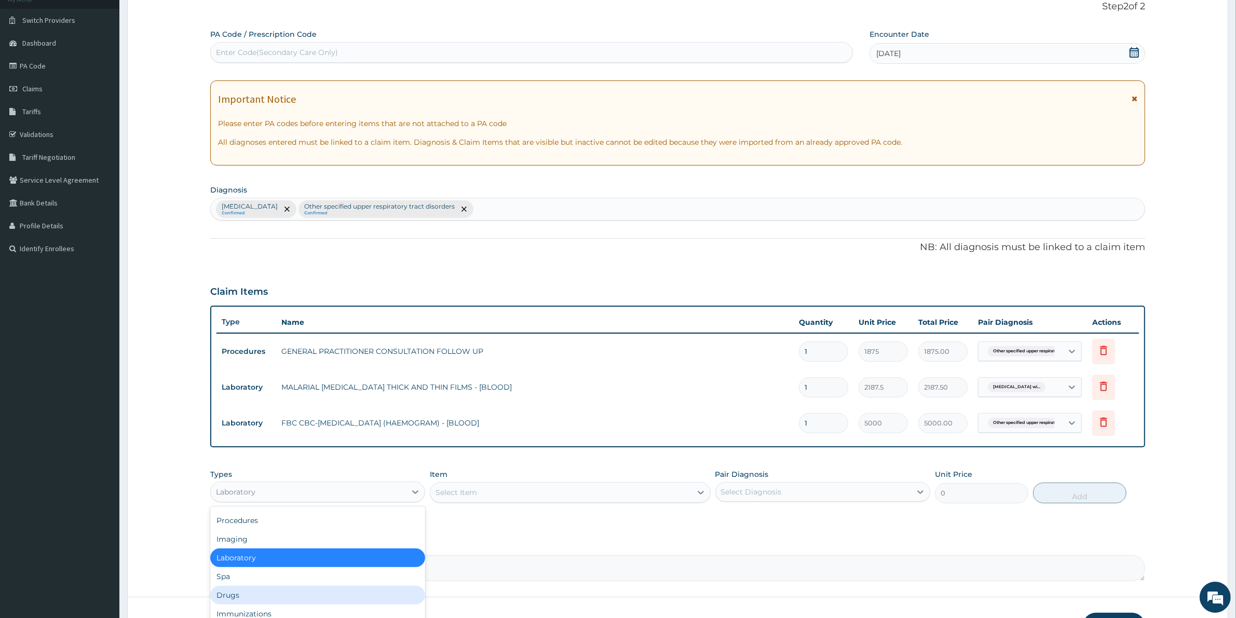
click at [242, 600] on div "Drugs" at bounding box center [317, 595] width 215 height 19
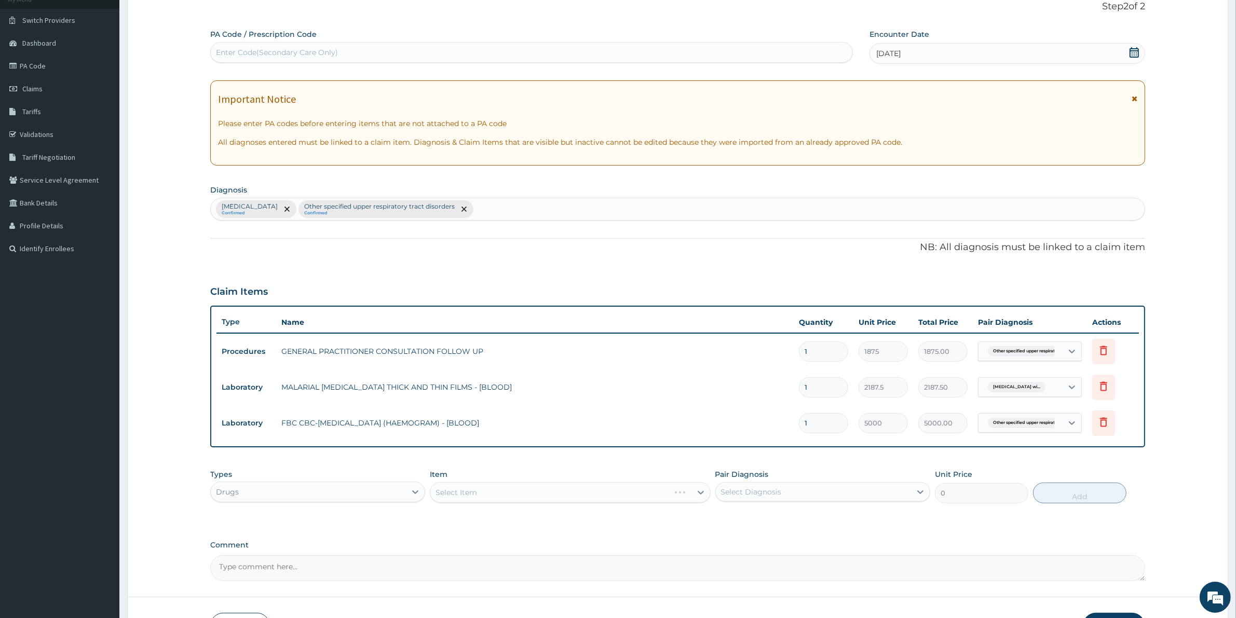
click at [448, 497] on div "Select Item" at bounding box center [570, 492] width 280 height 21
click at [447, 495] on div "Select Item" at bounding box center [570, 492] width 280 height 21
click at [451, 495] on div "Select Item" at bounding box center [570, 492] width 280 height 21
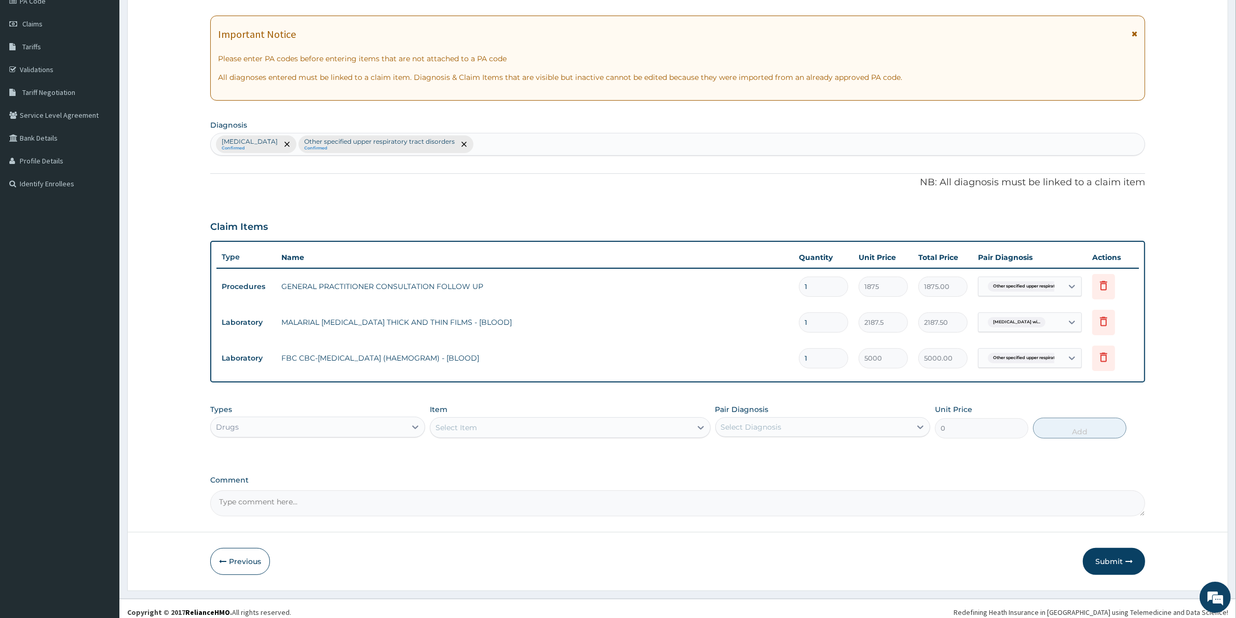
scroll to position [142, 0]
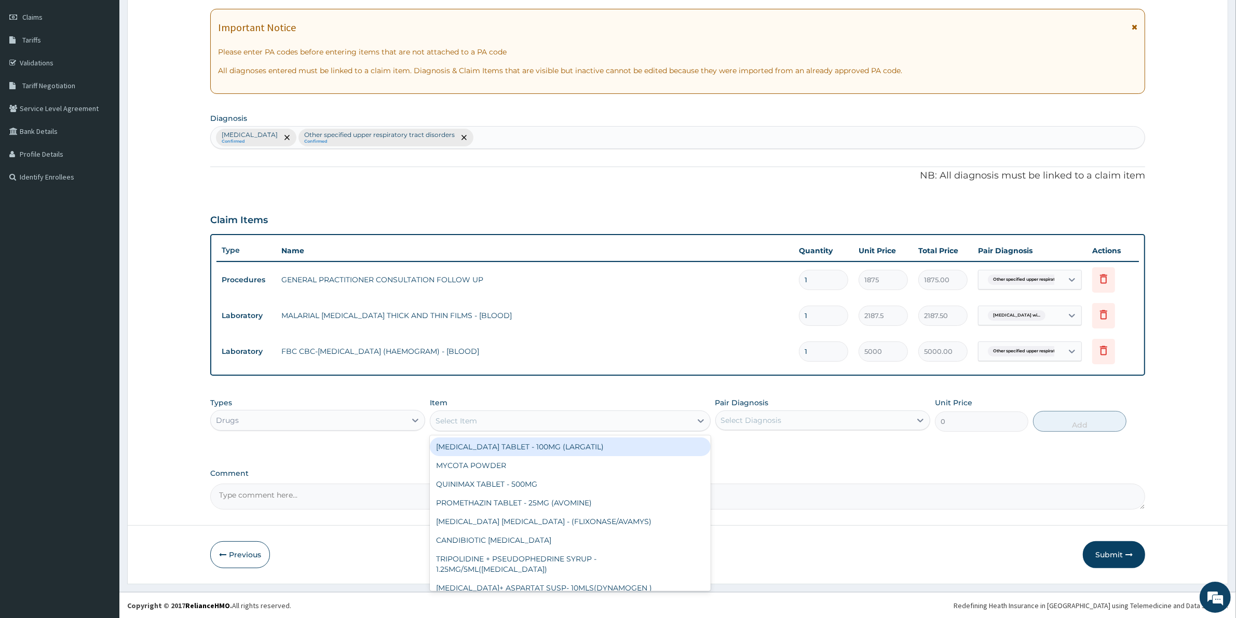
click at [461, 429] on div "Select Item" at bounding box center [570, 421] width 280 height 21
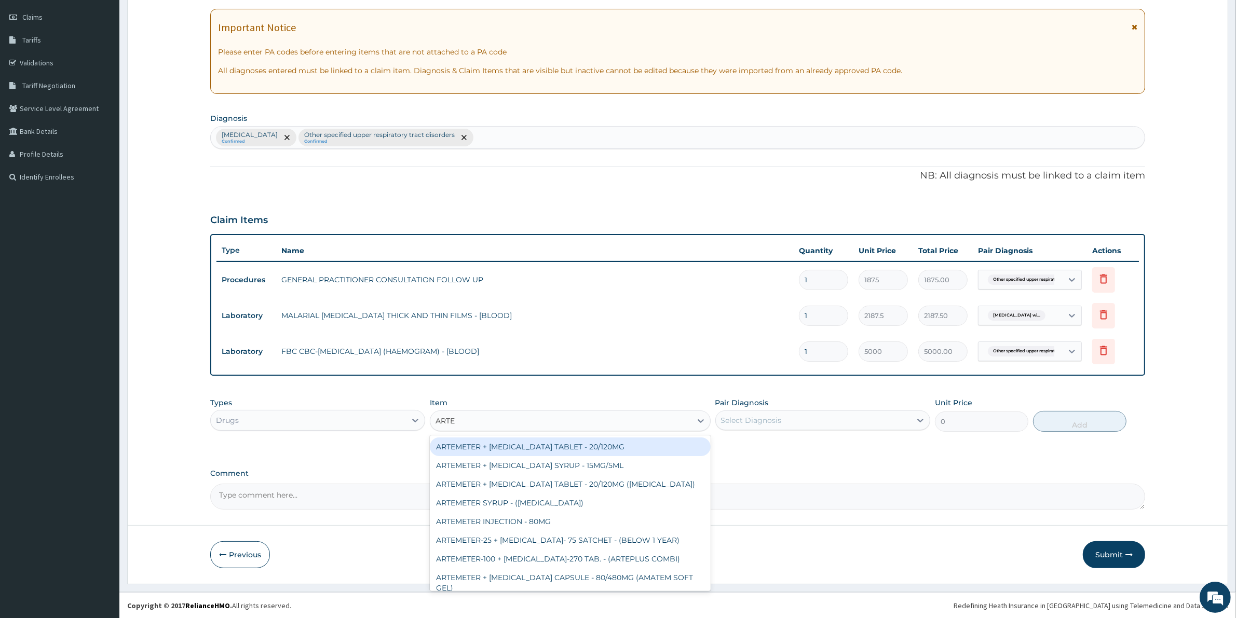
type input "ARTEM"
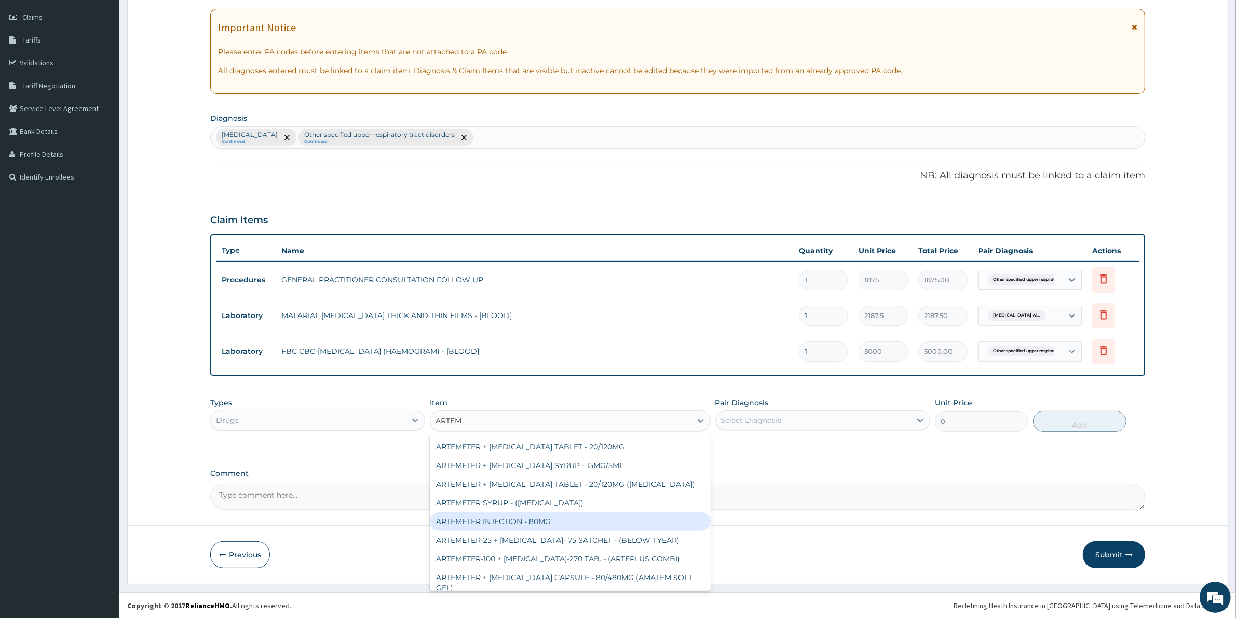
click at [584, 521] on div "ARTEMETER INJECTION - 80MG" at bounding box center [570, 521] width 280 height 19
type input "475.99999999999994"
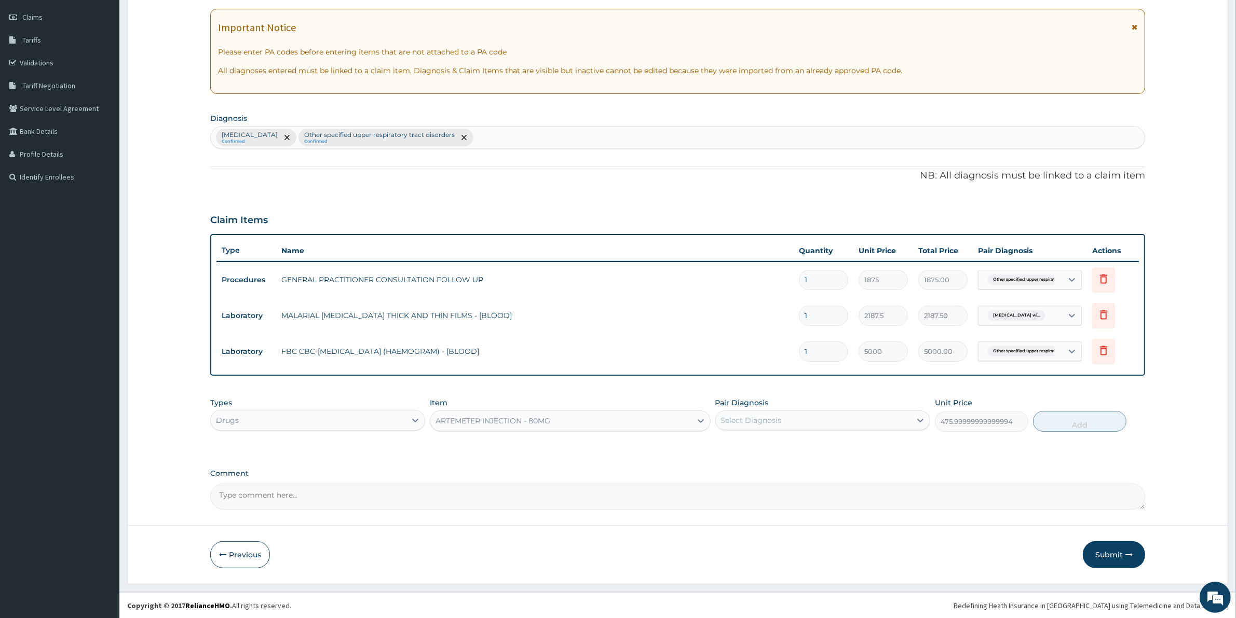
click at [748, 422] on div "Select Diagnosis" at bounding box center [751, 420] width 61 height 10
click at [755, 451] on label "[MEDICAL_DATA]" at bounding box center [764, 446] width 64 height 10
checkbox input "true"
click at [1063, 416] on button "Add" at bounding box center [1079, 421] width 93 height 21
type input "0"
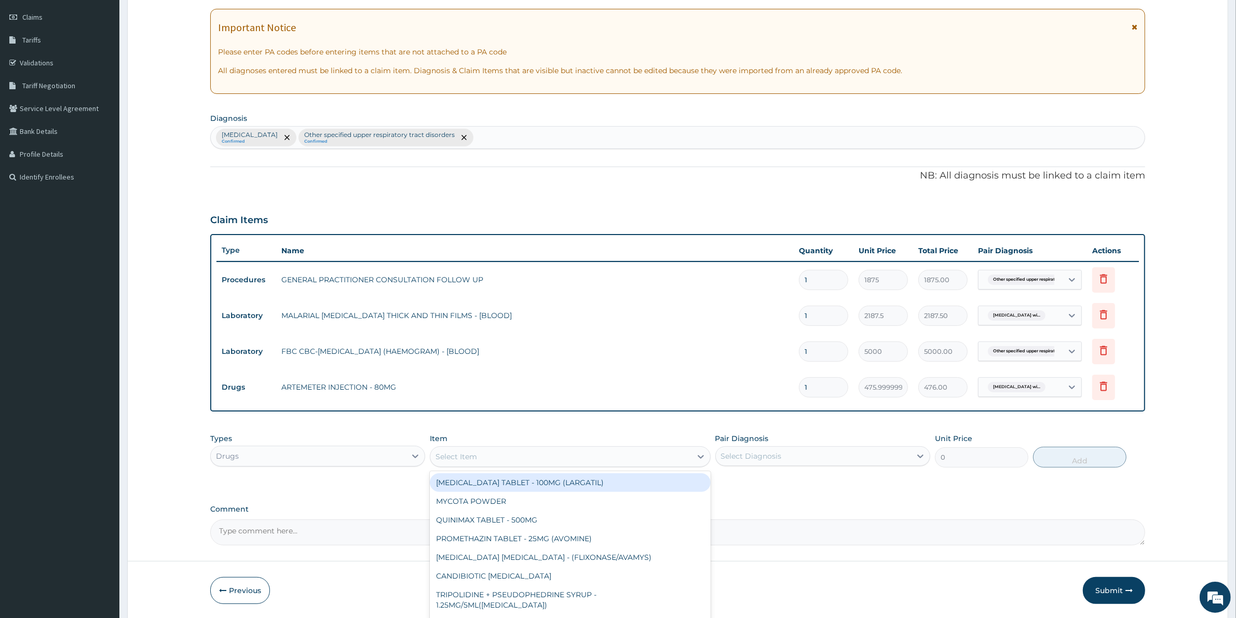
click at [542, 450] on div "Select Item" at bounding box center [560, 457] width 261 height 17
type input "C"
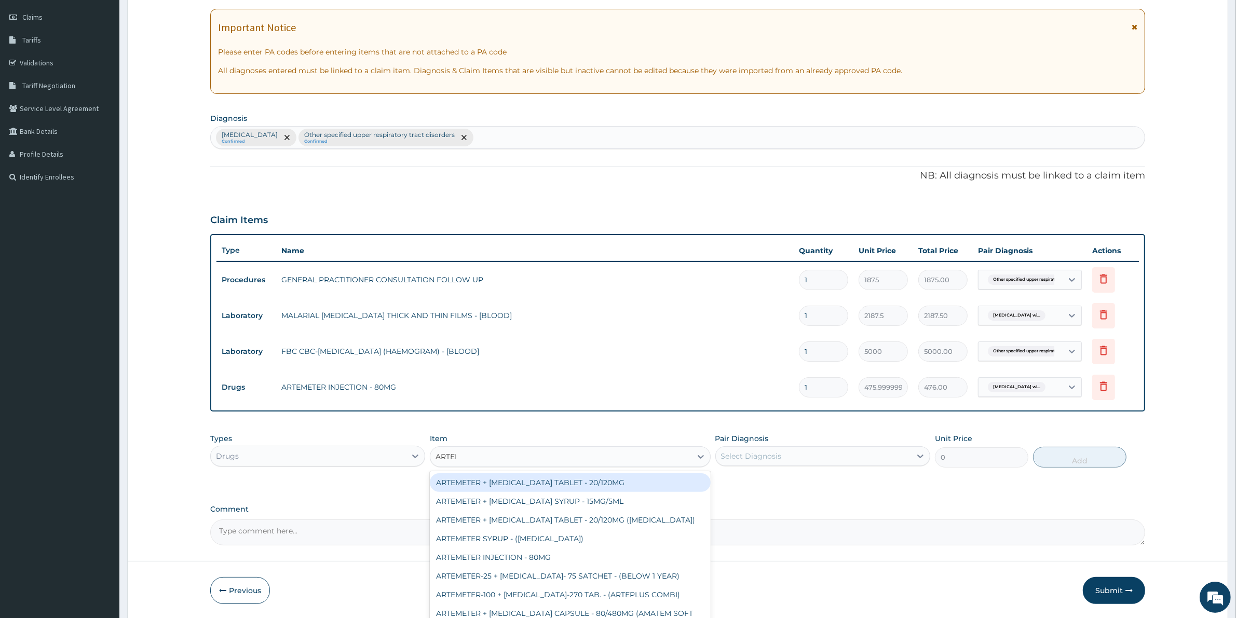
type input "ARTEME"
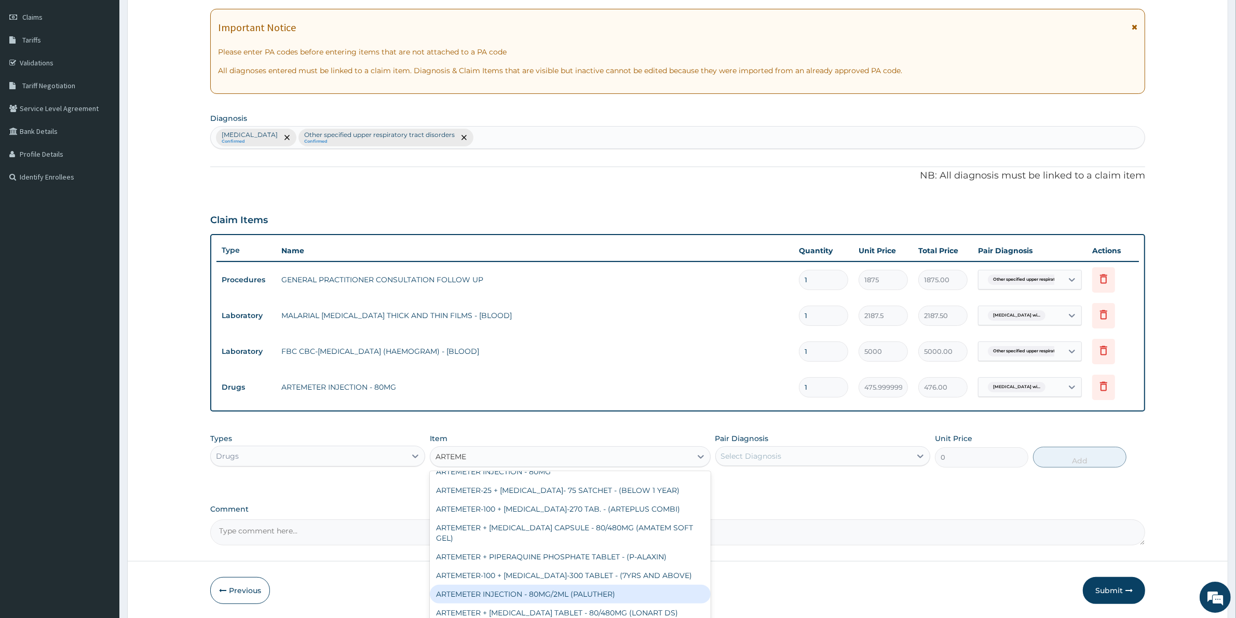
scroll to position [65, 0]
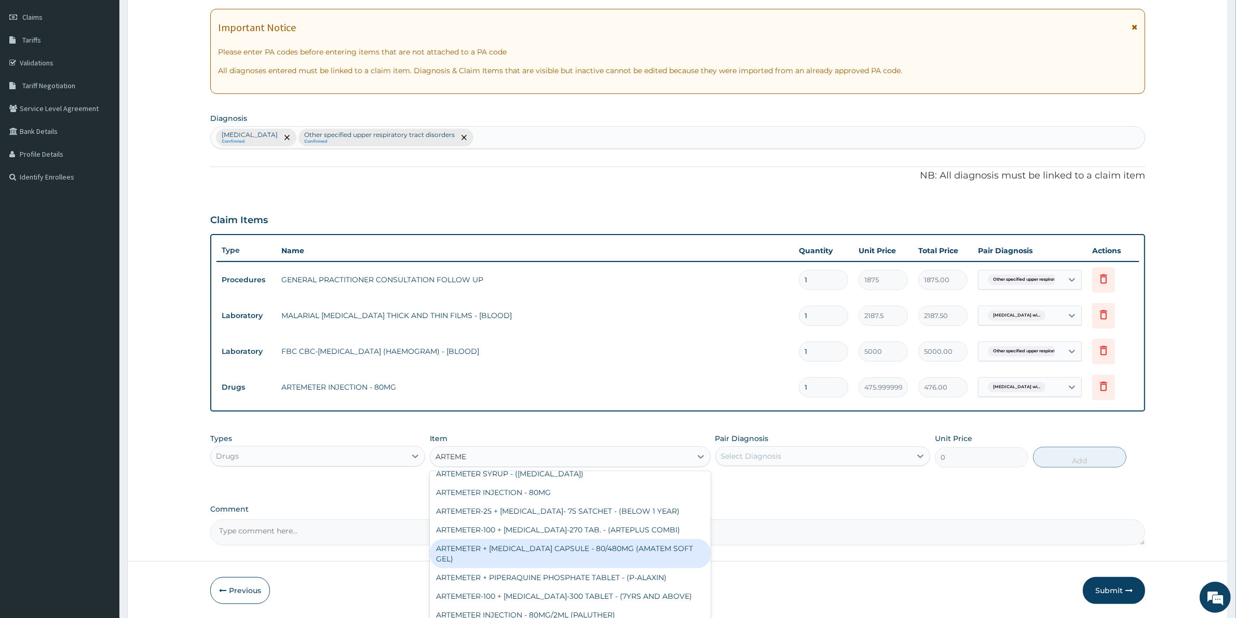
click at [608, 548] on div "ARTEMETER + [MEDICAL_DATA] CAPSULE - 80/480MG (AMATEM SOFT GEL)" at bounding box center [570, 553] width 280 height 29
type input "420"
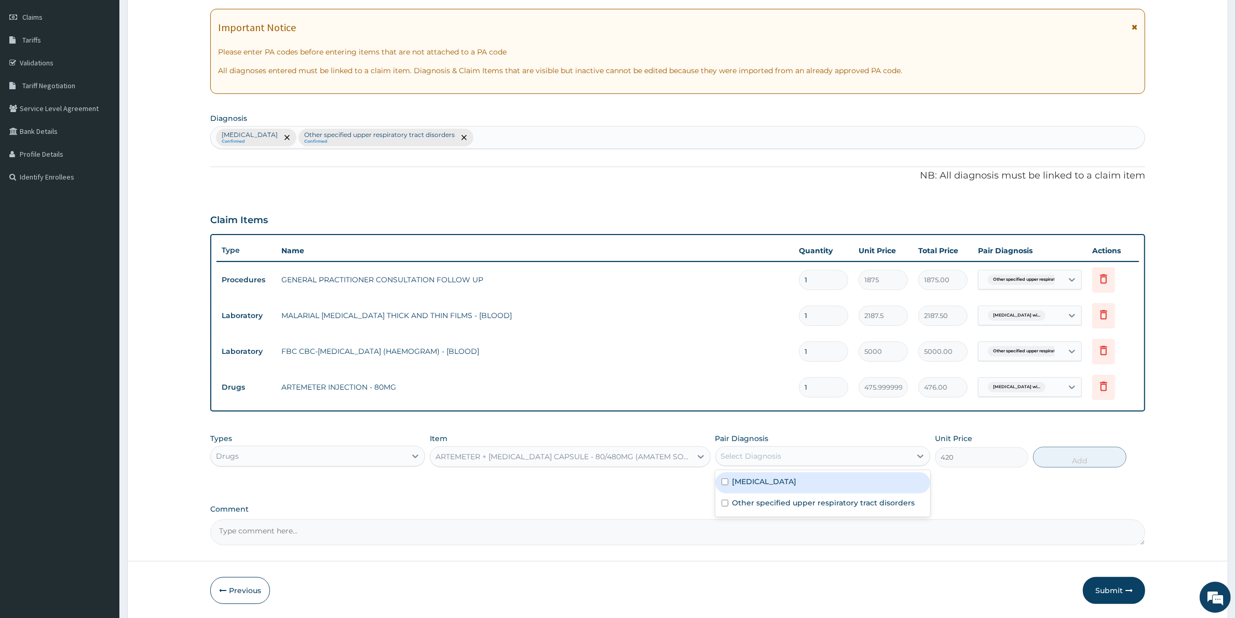
drag, startPoint x: 854, startPoint y: 458, endPoint x: 846, endPoint y: 467, distance: 11.8
click at [853, 459] on div "Select Diagnosis" at bounding box center [813, 456] width 195 height 17
click at [797, 487] on label "[MEDICAL_DATA]" at bounding box center [764, 482] width 64 height 10
checkbox input "true"
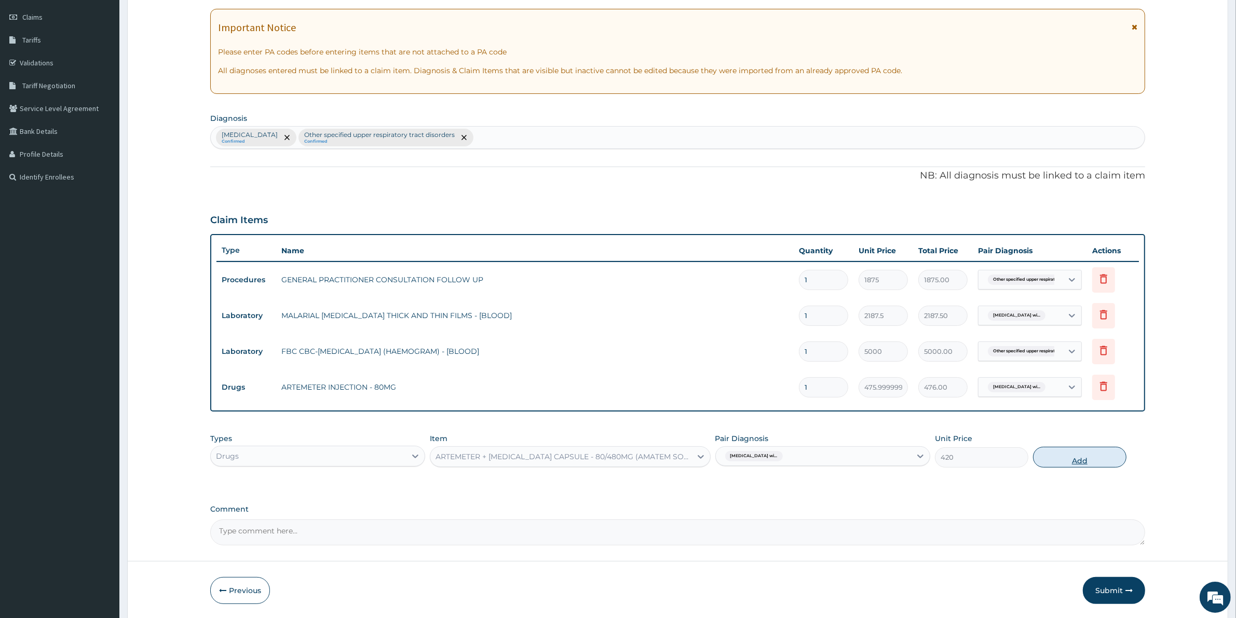
click at [1104, 447] on button "Add" at bounding box center [1079, 457] width 93 height 21
type input "0"
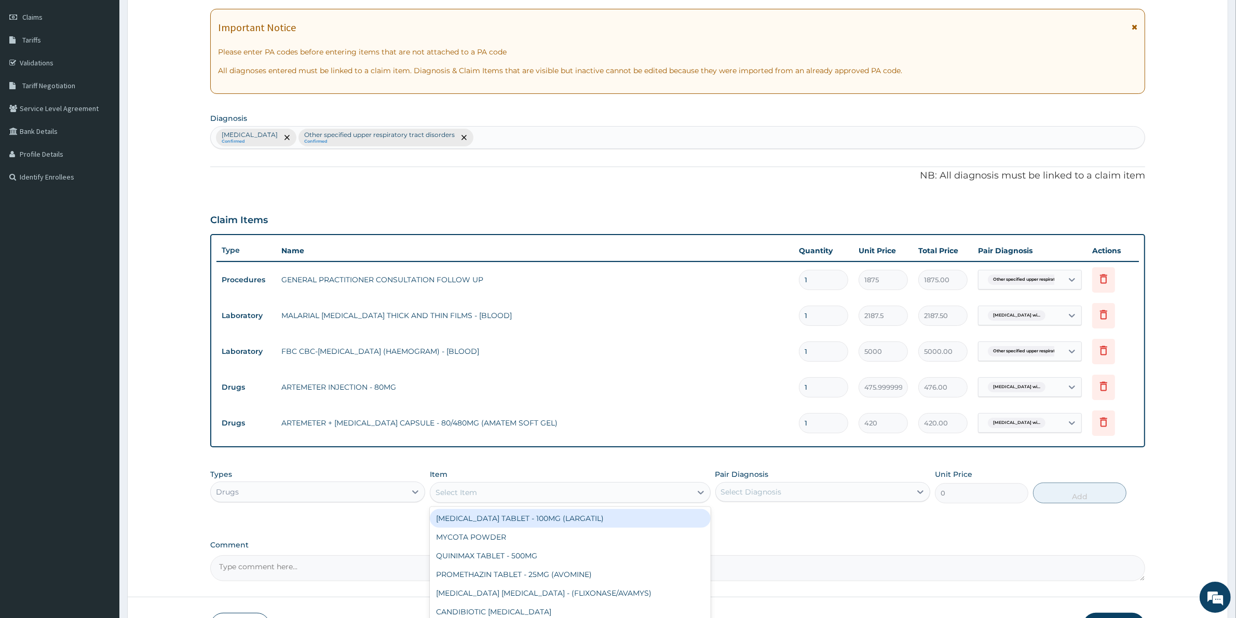
click at [531, 493] on div "Select Item" at bounding box center [560, 492] width 261 height 17
type input "PARACE"
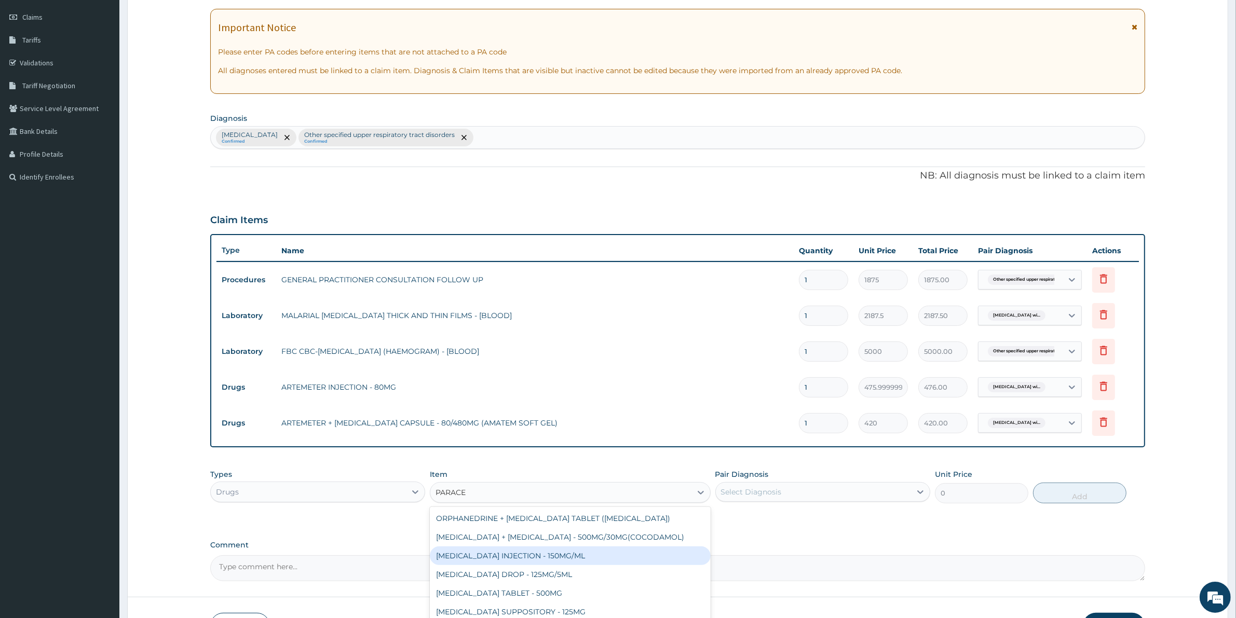
click at [549, 559] on div "[MEDICAL_DATA] INJECTION - 150MG/ML" at bounding box center [570, 556] width 280 height 19
type input "560"
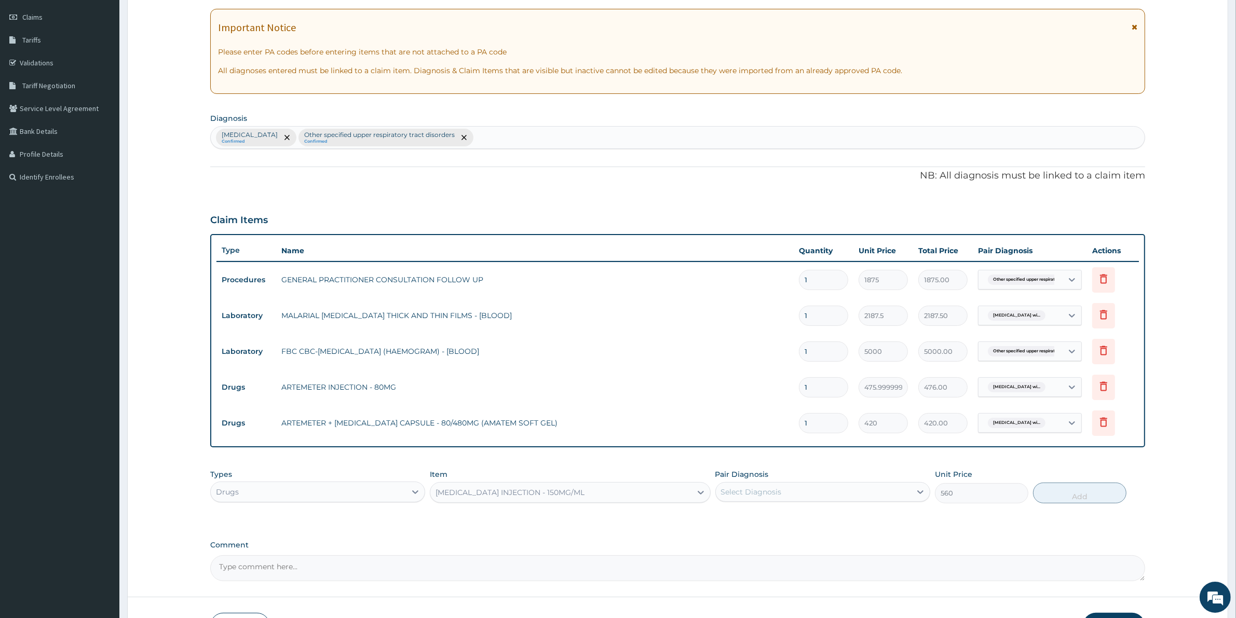
click at [756, 500] on div "Select Diagnosis" at bounding box center [822, 492] width 215 height 20
drag, startPoint x: 762, startPoint y: 521, endPoint x: 791, endPoint y: 525, distance: 28.9
click at [766, 523] on label "[MEDICAL_DATA]" at bounding box center [764, 517] width 64 height 10
checkbox input "true"
click at [1064, 493] on button "Add" at bounding box center [1079, 493] width 93 height 21
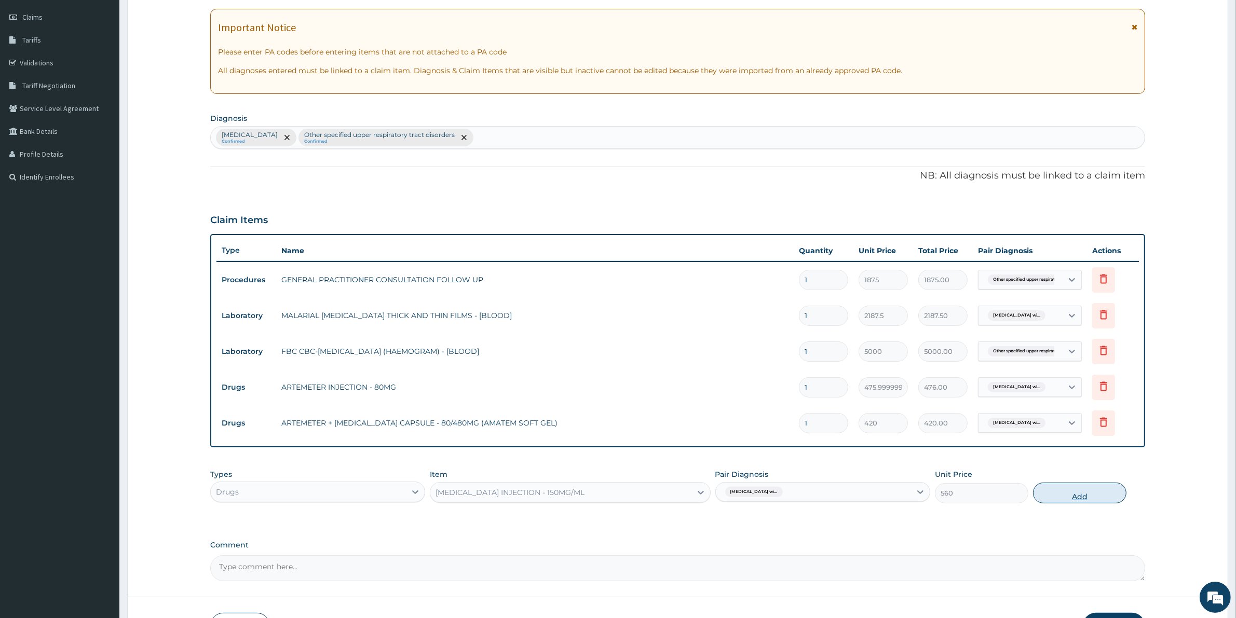
type input "0"
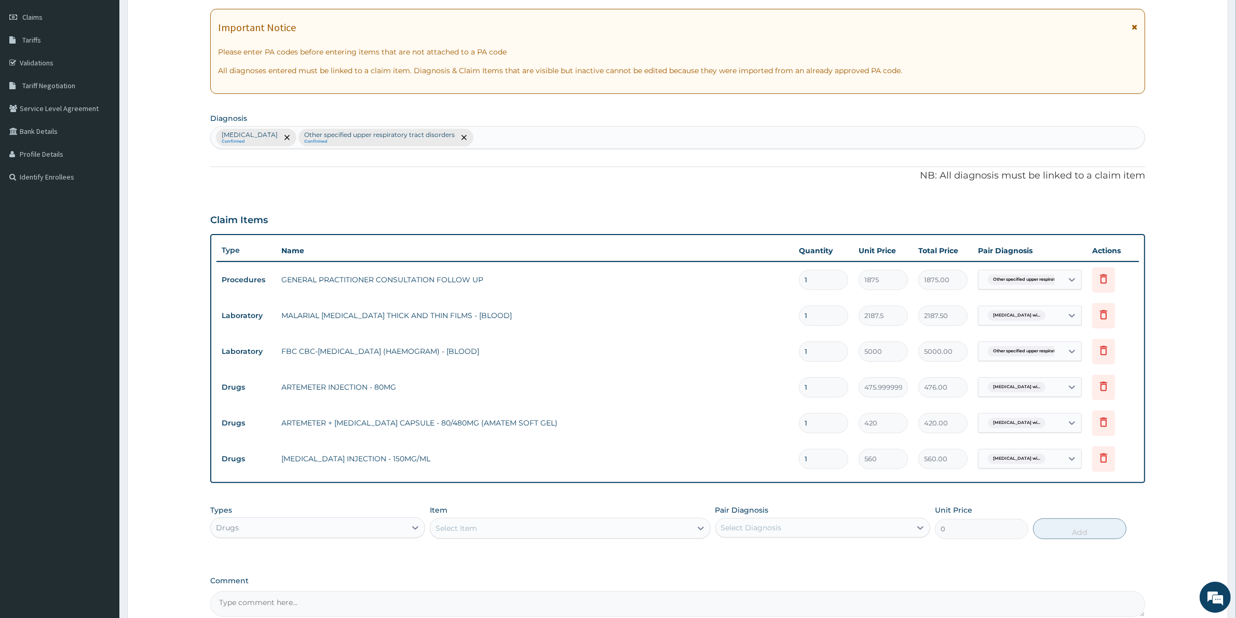
click at [545, 522] on div "Select Item" at bounding box center [560, 528] width 261 height 17
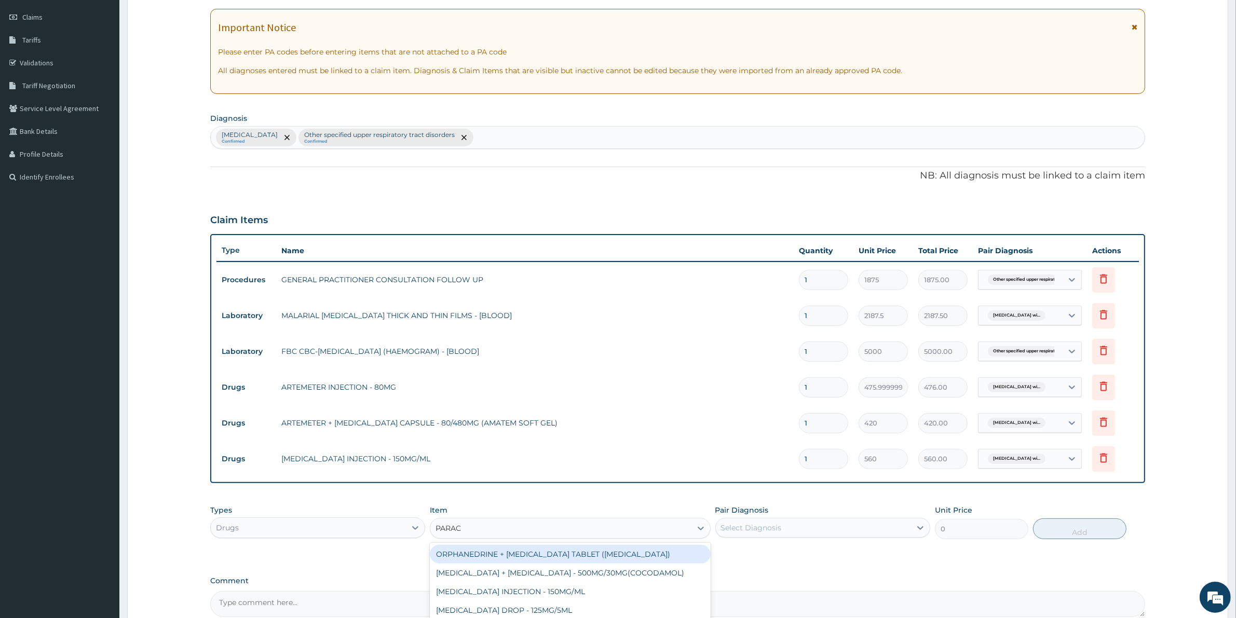
type input "PARACE"
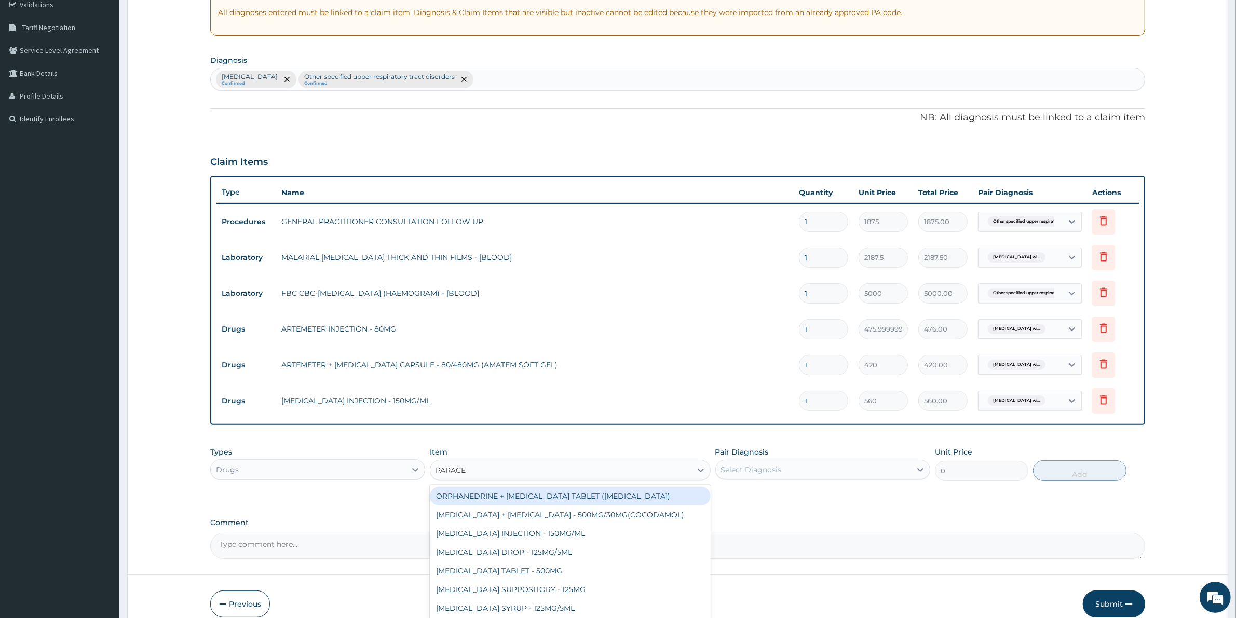
scroll to position [249, 0]
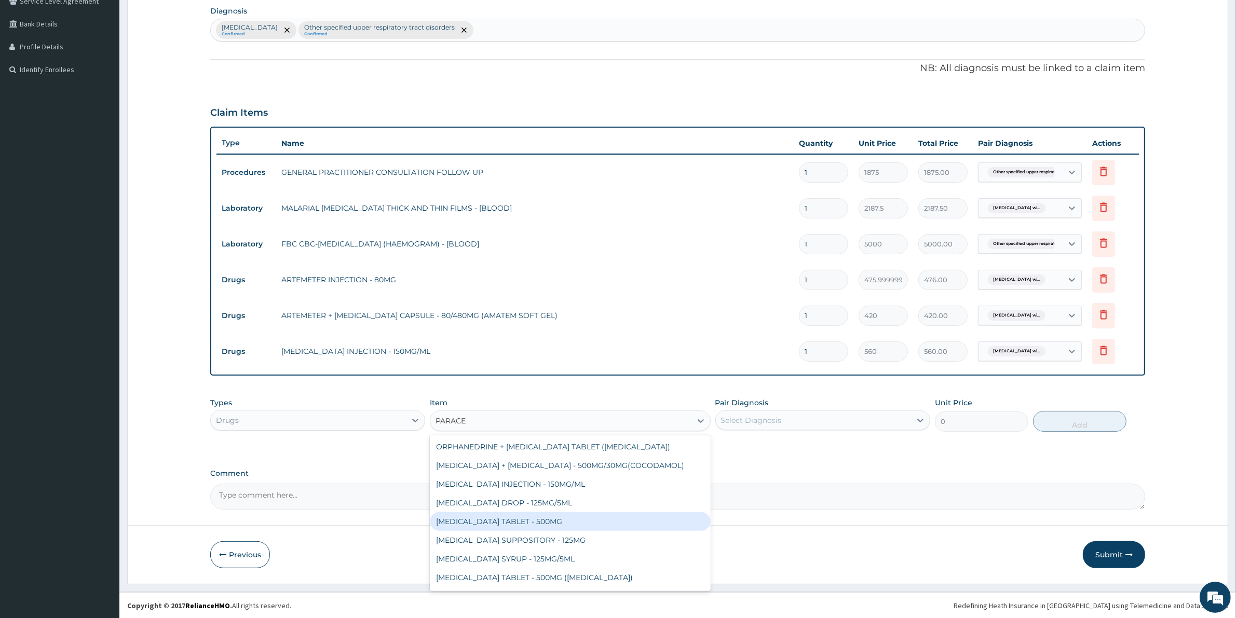
click at [595, 528] on div "[MEDICAL_DATA] TABLET - 500MG" at bounding box center [570, 521] width 280 height 19
type input "33.599999999999994"
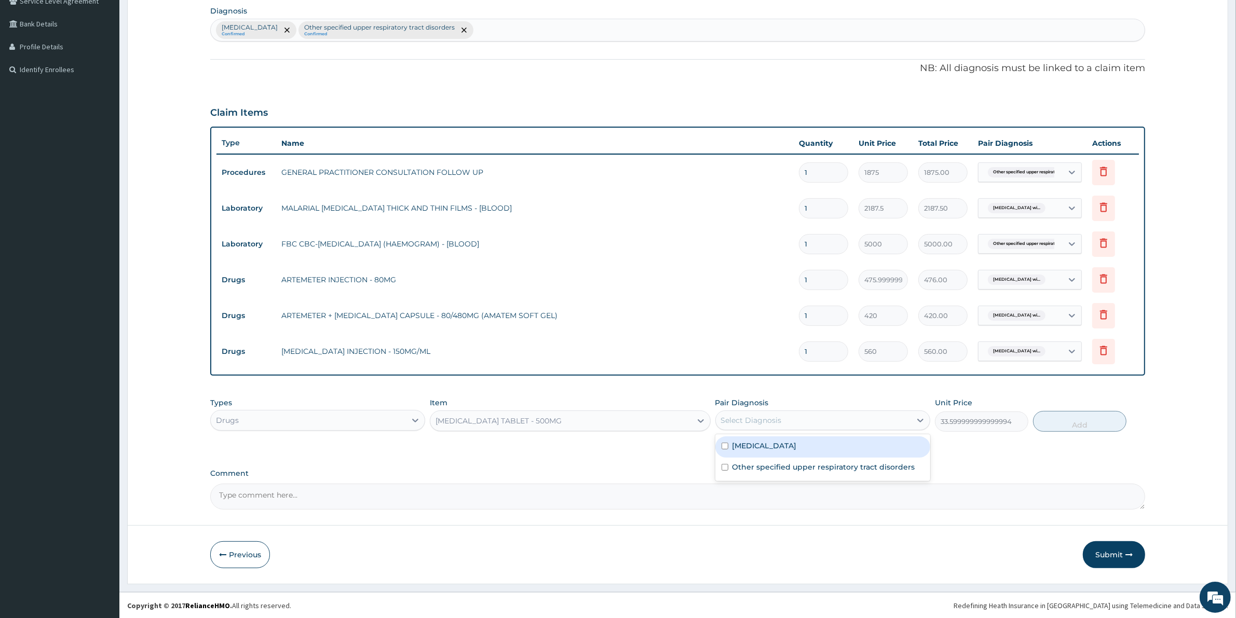
click at [775, 412] on div "Select Diagnosis" at bounding box center [813, 420] width 195 height 17
click at [792, 451] on label "[MEDICAL_DATA]" at bounding box center [764, 446] width 64 height 10
checkbox input "true"
click at [1063, 421] on button "Add" at bounding box center [1079, 421] width 93 height 21
type input "0"
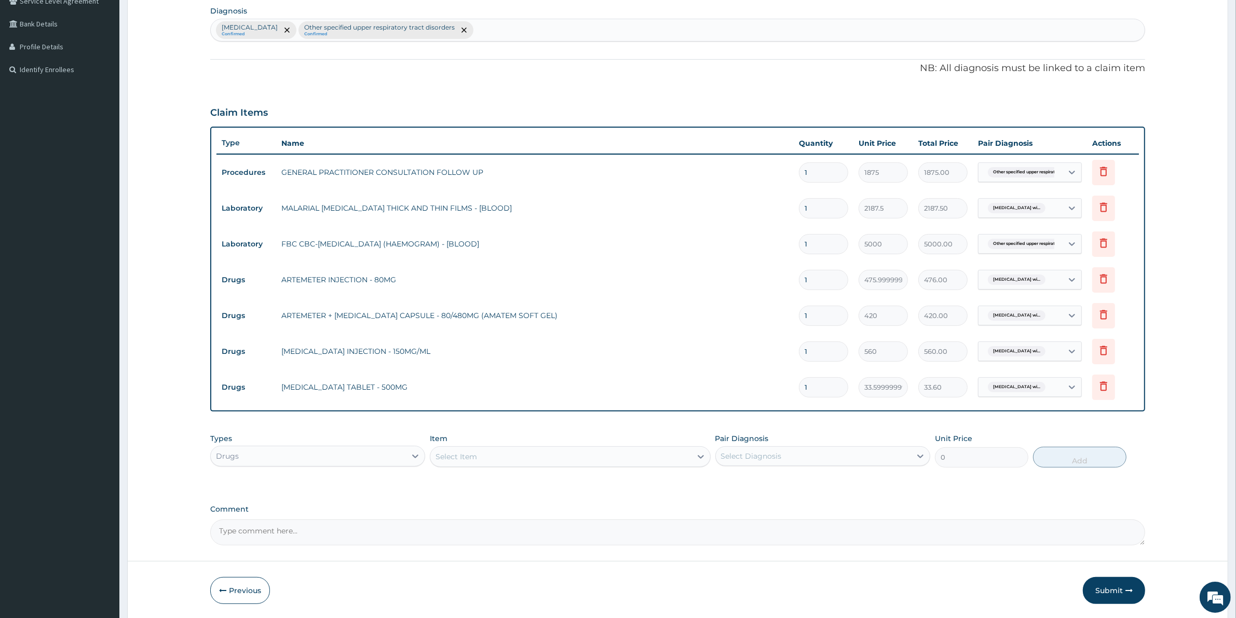
click at [527, 457] on div "Select Item" at bounding box center [560, 457] width 261 height 17
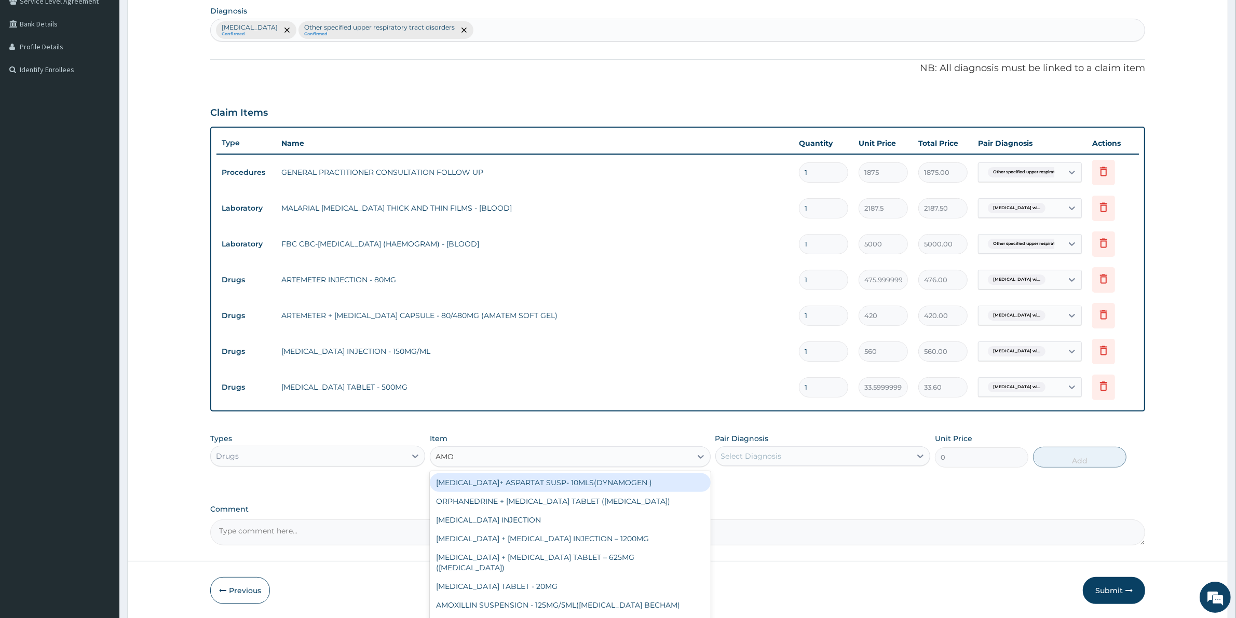
type input "AMOX"
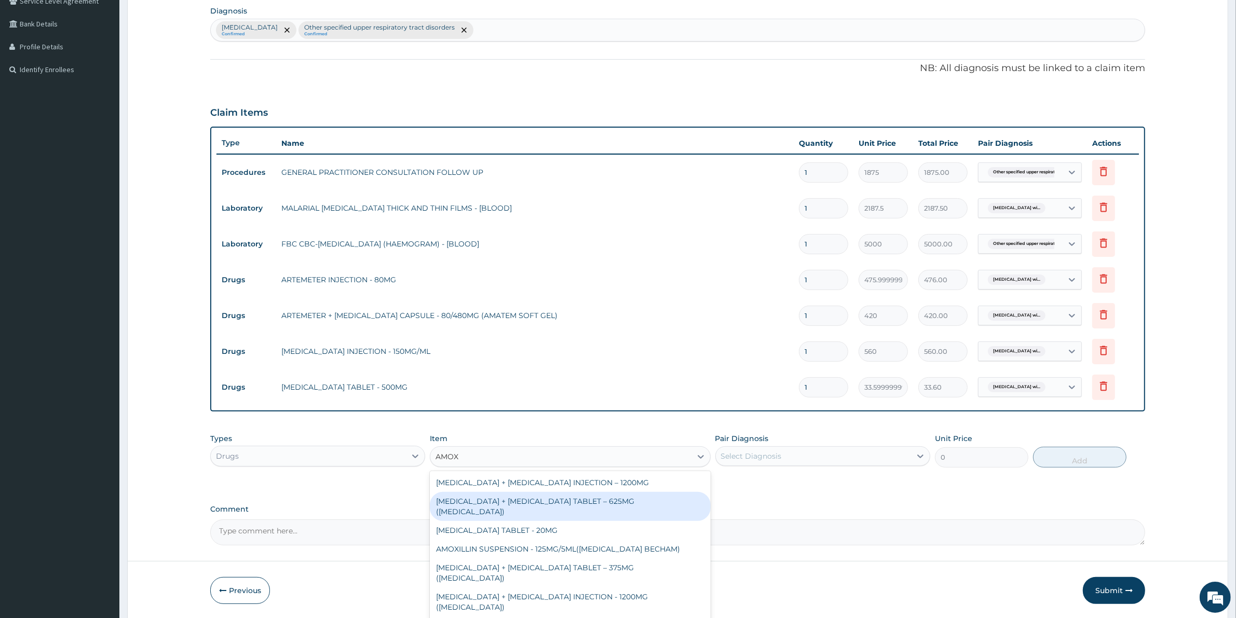
click at [641, 499] on div "[MEDICAL_DATA] + [MEDICAL_DATA] TABLET – 625MG ([MEDICAL_DATA])" at bounding box center [570, 506] width 280 height 29
type input "672"
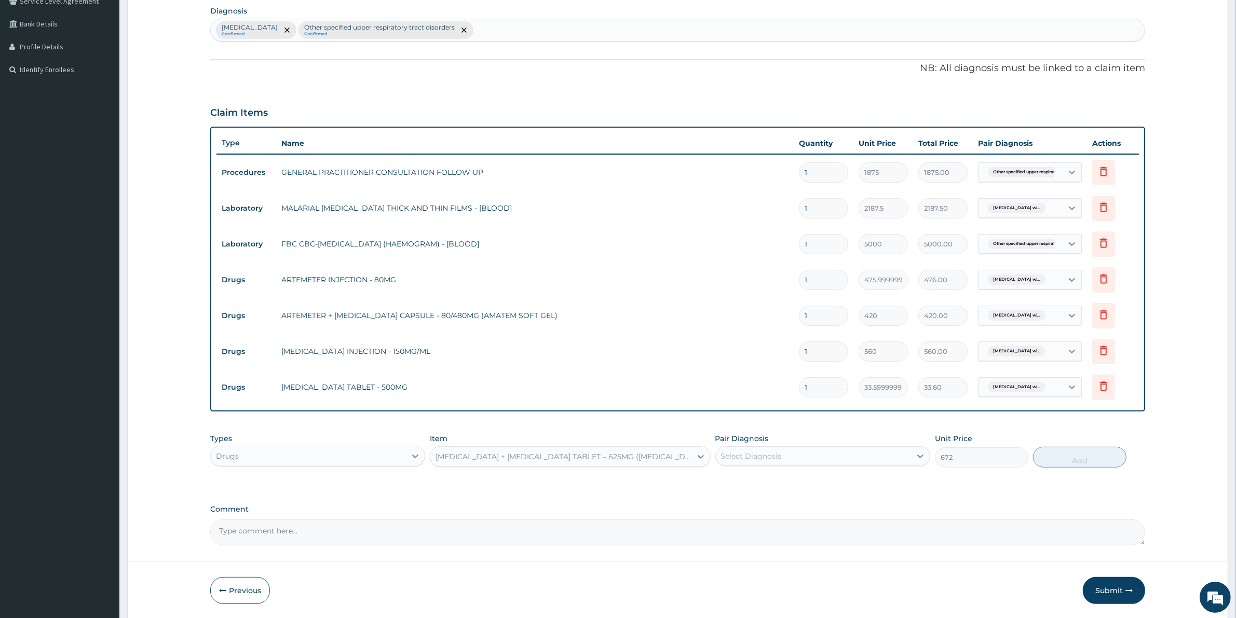
click at [773, 457] on div "Select Diagnosis" at bounding box center [751, 456] width 61 height 10
drag, startPoint x: 769, startPoint y: 505, endPoint x: 807, endPoint y: 499, distance: 38.9
click at [769, 505] on div "Other specified upper respiratory tract disorders" at bounding box center [822, 504] width 215 height 21
checkbox input "true"
click at [1093, 461] on button "Add" at bounding box center [1079, 457] width 93 height 21
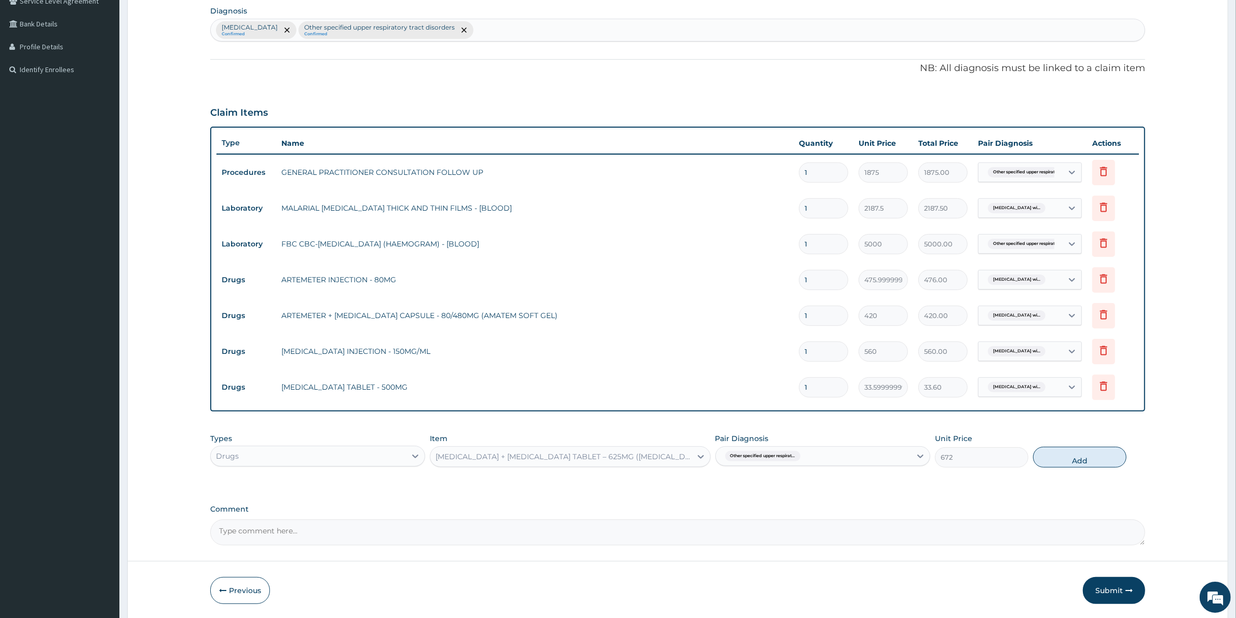
type input "0"
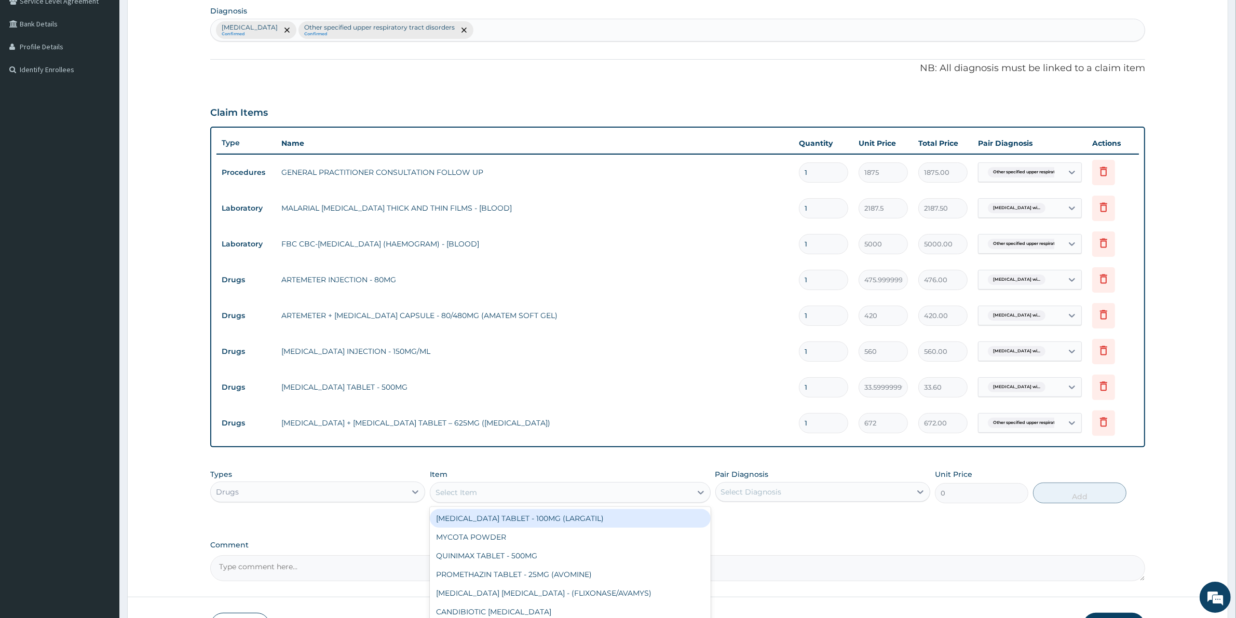
click at [514, 486] on div "Select Item" at bounding box center [560, 492] width 261 height 17
type input "COUGH"
click at [573, 514] on div "COUGH SYRUP - (EMZOLYN [MEDICAL_DATA])" at bounding box center [570, 518] width 280 height 19
type input "1120"
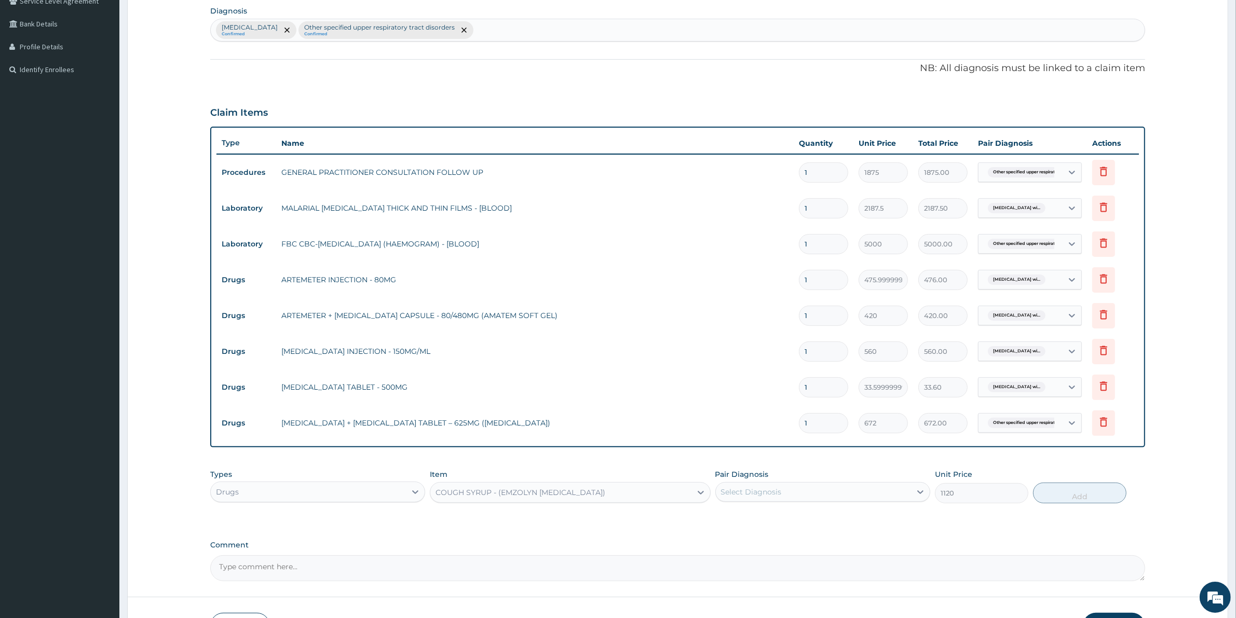
click at [754, 490] on div "Select Diagnosis" at bounding box center [751, 492] width 61 height 10
click at [824, 491] on div "Select Diagnosis" at bounding box center [813, 492] width 195 height 17
click at [780, 551] on div "Other specified upper respiratory tract disorders" at bounding box center [822, 539] width 215 height 21
checkbox input "true"
click at [1086, 495] on button "Add" at bounding box center [1079, 493] width 93 height 21
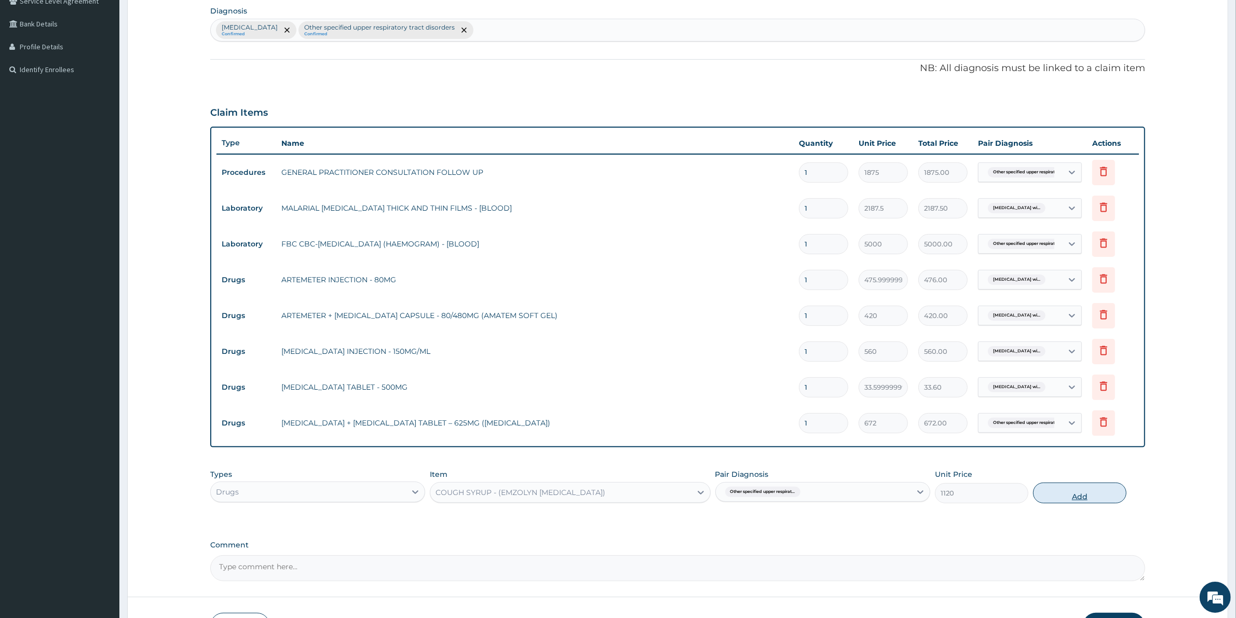
type input "0"
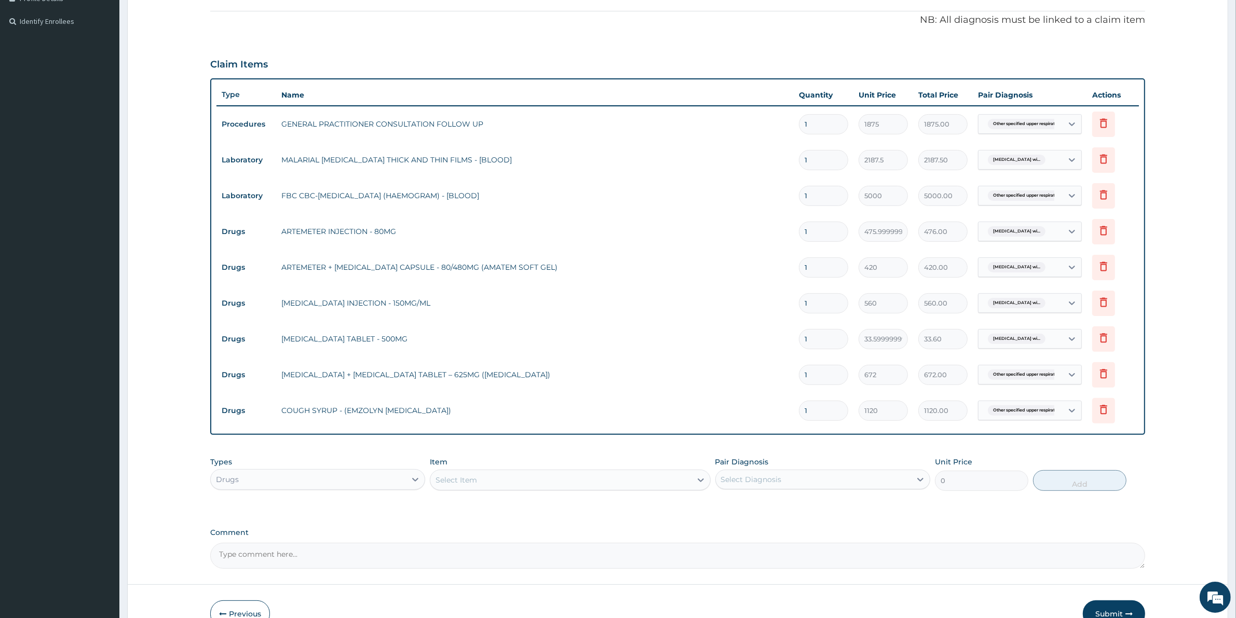
scroll to position [357, 0]
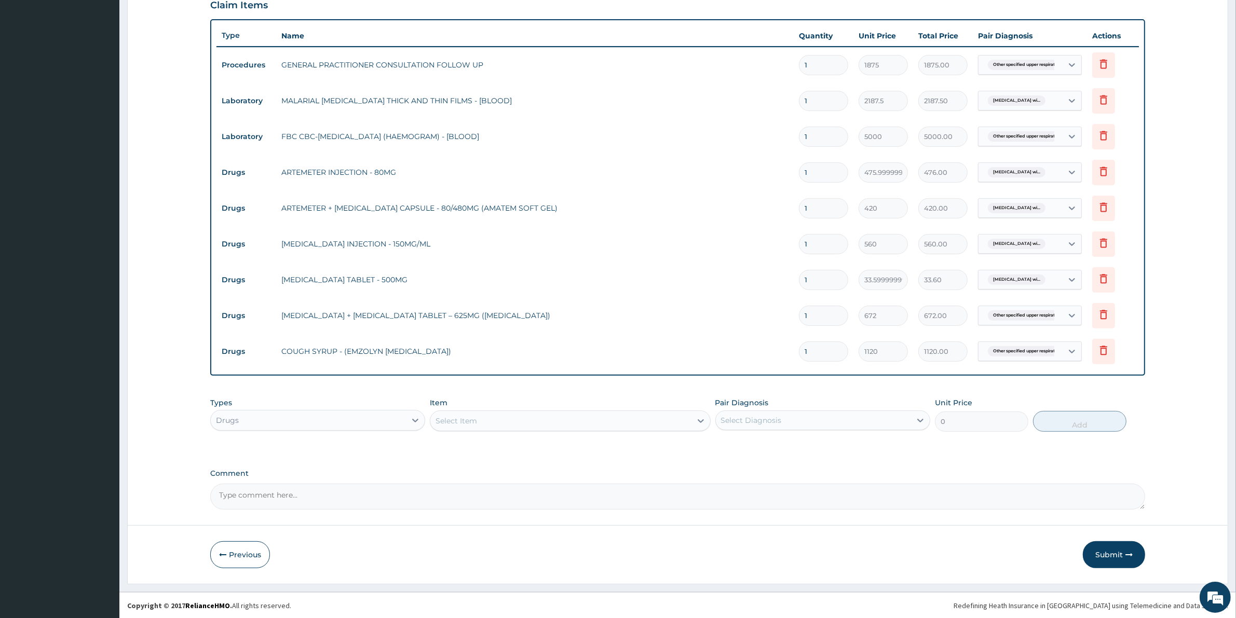
click at [841, 319] on input "1" at bounding box center [823, 316] width 49 height 20
type input "14"
type input "9408.00"
type input "14"
drag, startPoint x: 819, startPoint y: 279, endPoint x: 745, endPoint y: 291, distance: 75.2
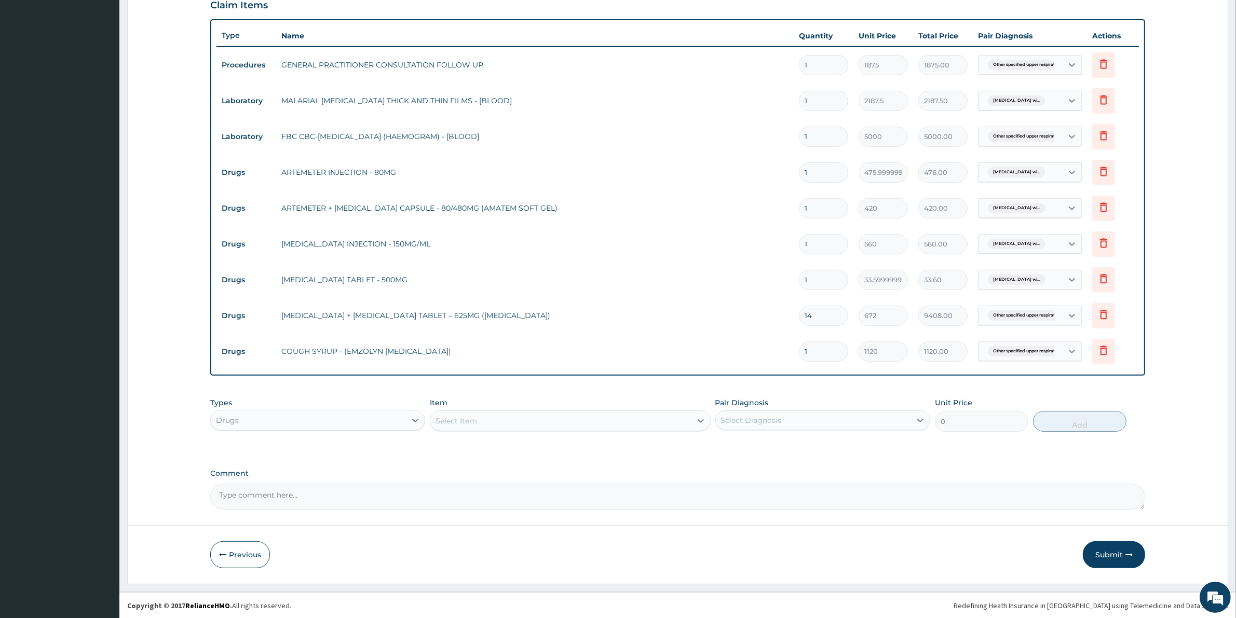
click at [745, 291] on tr "Drugs [MEDICAL_DATA] TABLET - 500MG 1 33.599999999999994 33.60 [MEDICAL_DATA] w…" at bounding box center [677, 280] width 922 height 36
click at [813, 284] on input "1" at bounding box center [823, 280] width 49 height 20
click at [822, 277] on input "1" at bounding box center [823, 280] width 49 height 20
click at [823, 331] on tr "Drugs [MEDICAL_DATA] + [MEDICAL_DATA] TABLET – 625MG ([MEDICAL_DATA]) 14 672 94…" at bounding box center [677, 316] width 922 height 36
click at [818, 279] on input "1" at bounding box center [823, 280] width 49 height 20
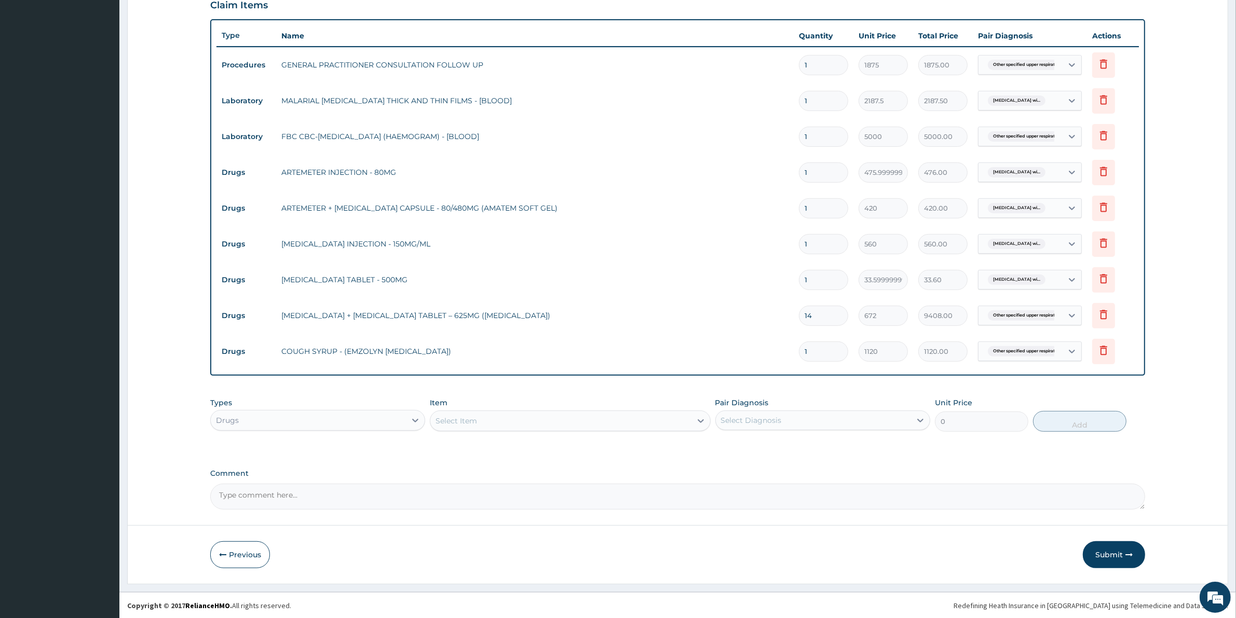
type input "18"
type input "604.80"
type input "18"
click at [822, 248] on input "1" at bounding box center [823, 244] width 49 height 20
drag, startPoint x: 798, startPoint y: 239, endPoint x: 786, endPoint y: 249, distance: 15.1
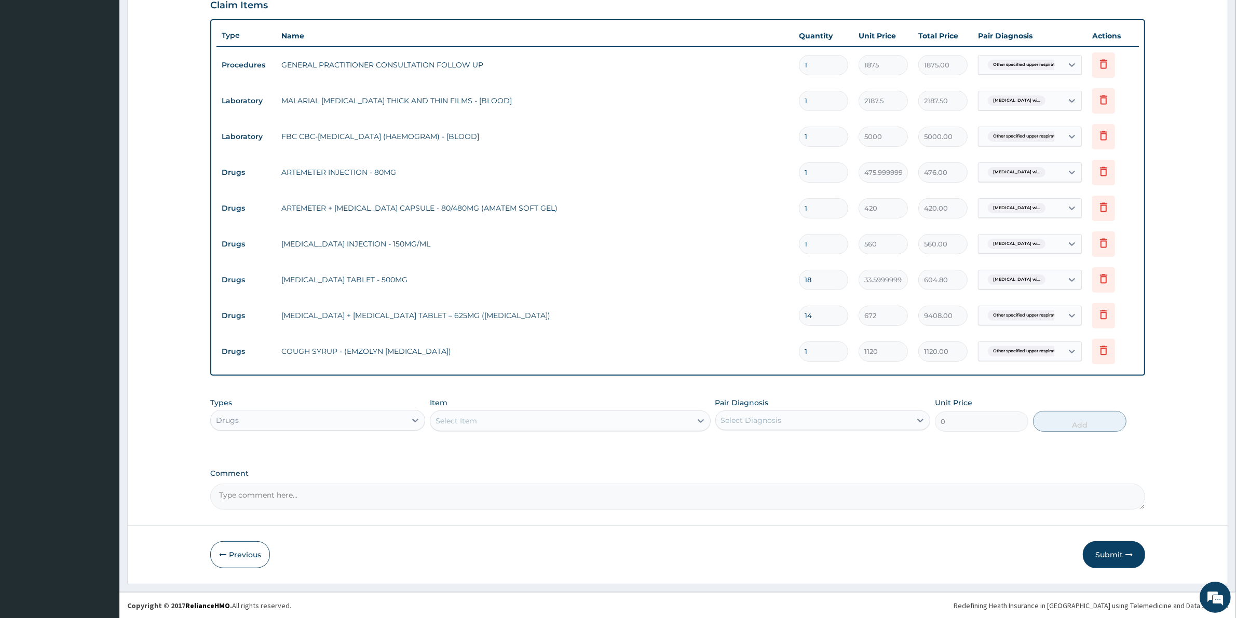
click at [784, 247] on tr "Drugs [MEDICAL_DATA] INJECTION - 150MG/ML 1 560 560.00 [MEDICAL_DATA] wi... [GE…" at bounding box center [677, 244] width 922 height 36
type input "6"
type input "3360.00"
type input "6"
drag, startPoint x: 832, startPoint y: 206, endPoint x: 719, endPoint y: 227, distance: 114.6
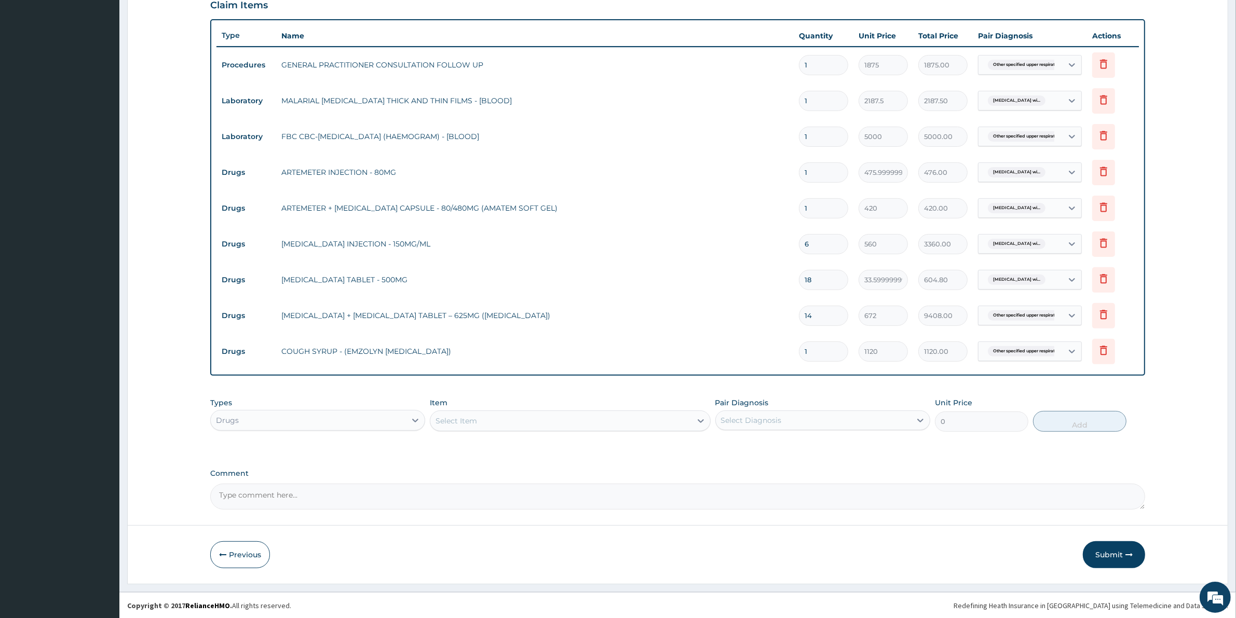
click at [719, 227] on tbody "Procedures GENERAL PRACTITIONER CONSULTATION FOLLOW UP 1 1875 1875.00 Other spe…" at bounding box center [677, 208] width 922 height 323
type input "6"
type input "2520.00"
type input "6"
drag, startPoint x: 820, startPoint y: 175, endPoint x: 698, endPoint y: 196, distance: 123.7
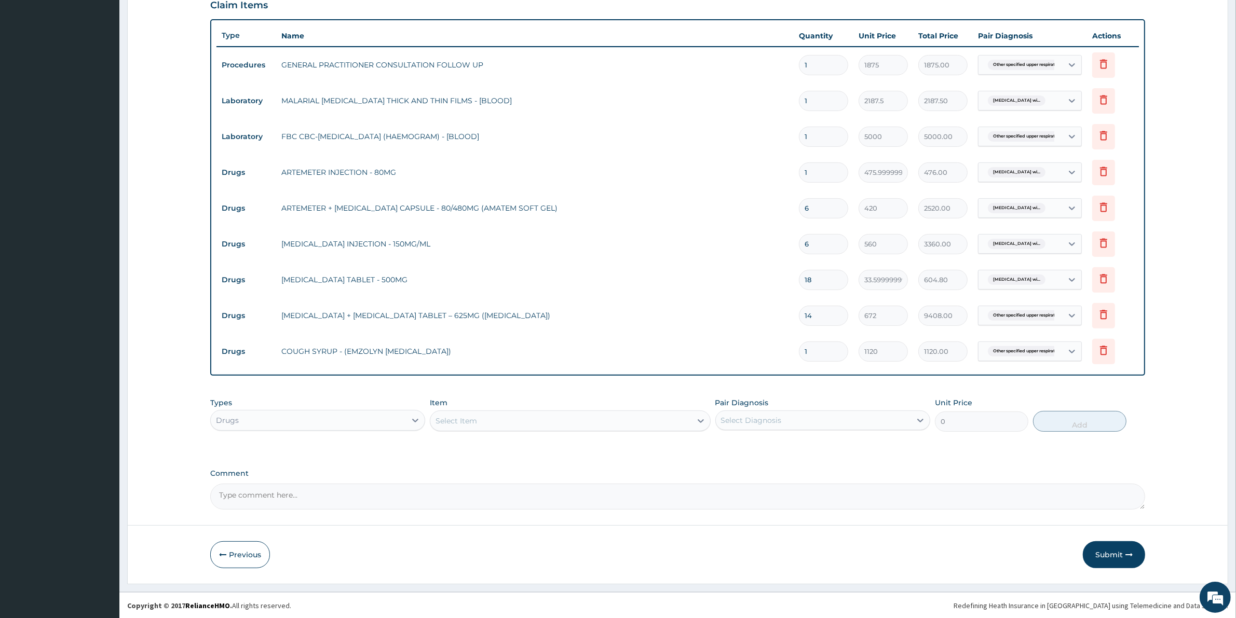
click at [698, 196] on tbody "Procedures GENERAL PRACTITIONER CONSULTATION FOLLOW UP 1 1875 1875.00 Other spe…" at bounding box center [677, 208] width 922 height 323
type input "6"
type input "2856.00"
type input "6"
click at [1115, 553] on button "Submit" at bounding box center [1114, 554] width 62 height 27
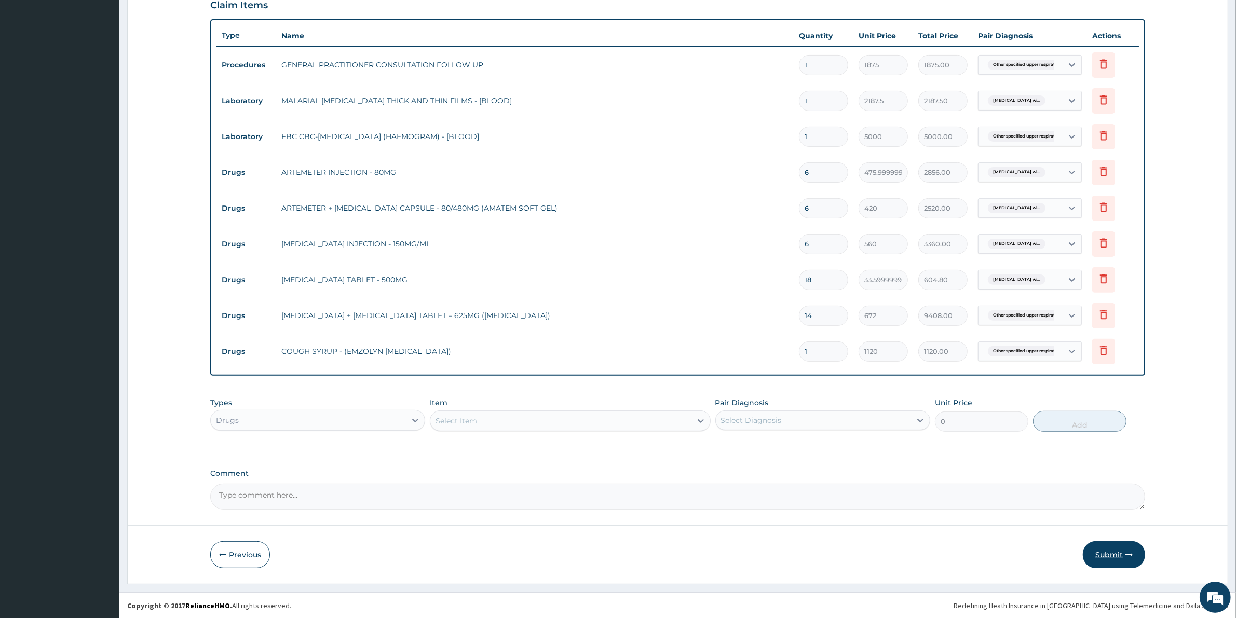
scroll to position [0, 0]
